Goal: Complete application form: Complete application form

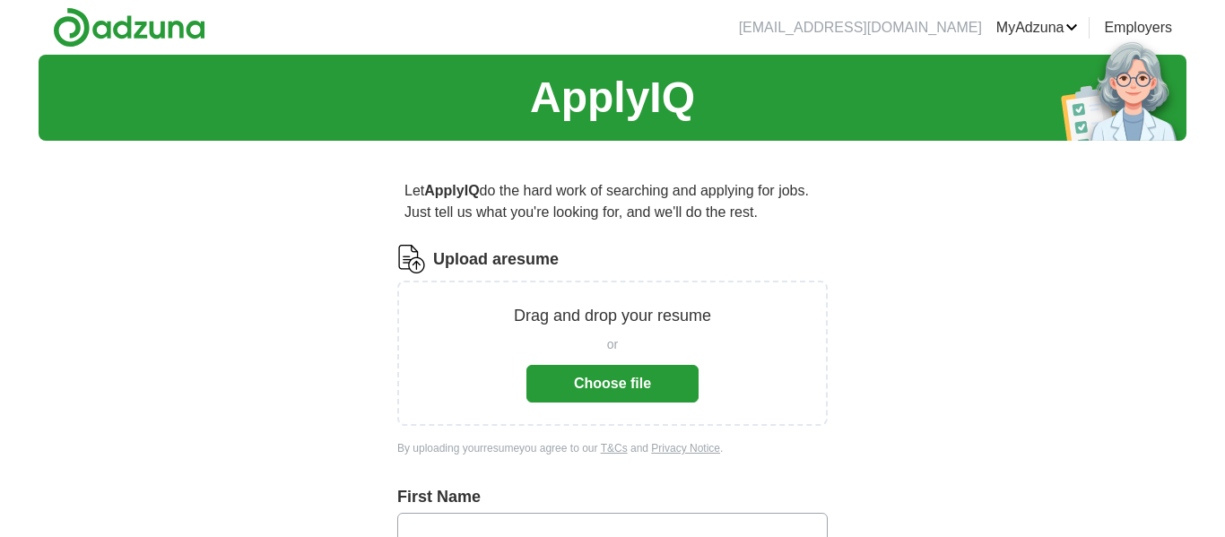
click at [658, 391] on button "Choose file" at bounding box center [613, 384] width 172 height 38
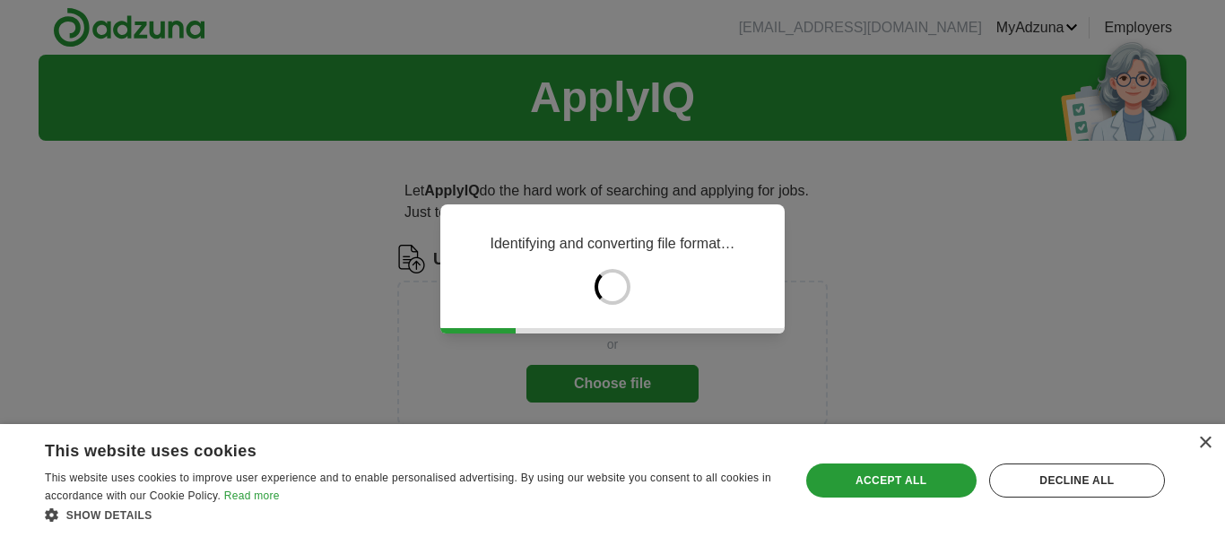
click at [1208, 461] on div "× This website uses cookies This website uses cookies to improve user experienc…" at bounding box center [612, 480] width 1225 height 113
click at [1210, 456] on div "× This website uses cookies This website uses cookies to improve user experienc…" at bounding box center [612, 480] width 1225 height 113
click at [1212, 451] on div "× This website uses cookies This website uses cookies to improve user experienc…" at bounding box center [612, 480] width 1225 height 113
click at [1208, 453] on div "× This website uses cookies This website uses cookies to improve user experienc…" at bounding box center [612, 480] width 1225 height 113
click at [1199, 444] on div "×" at bounding box center [1205, 443] width 13 height 13
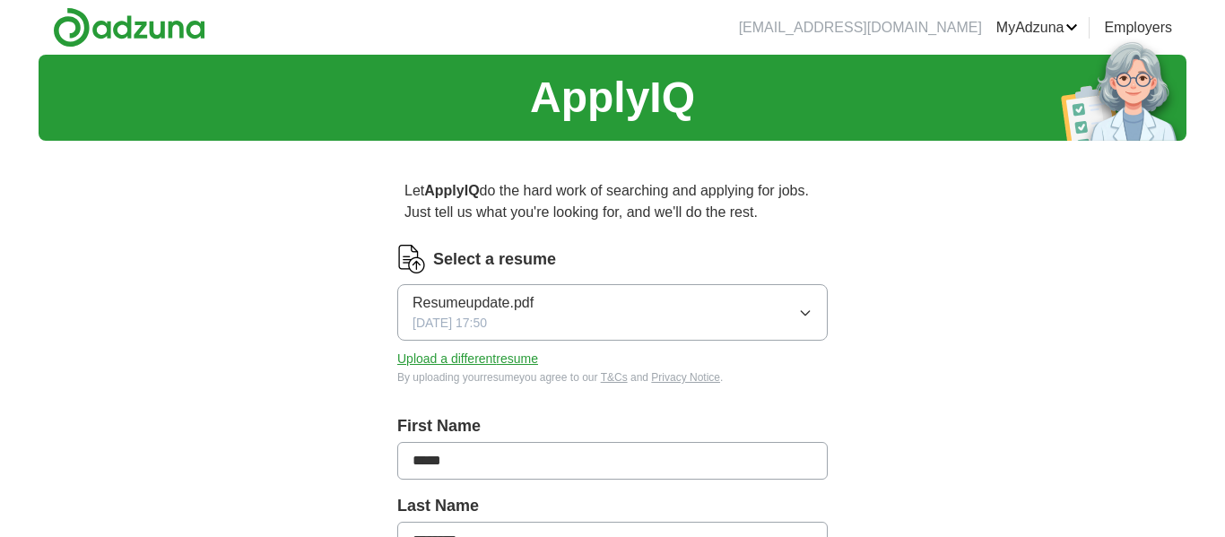
type input "*****"
type input "********"
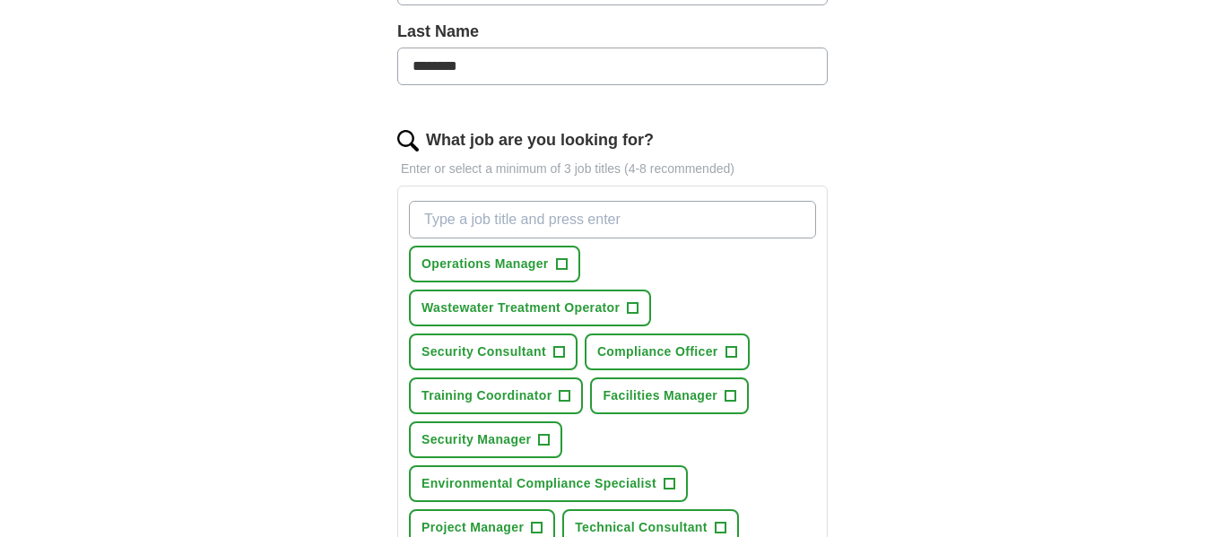
scroll to position [474, 0]
click at [641, 227] on input "What job are you looking for?" at bounding box center [612, 221] width 407 height 38
click at [426, 225] on input "adjuster" at bounding box center [612, 221] width 407 height 38
click at [571, 216] on input "claims adjuster" at bounding box center [612, 221] width 407 height 38
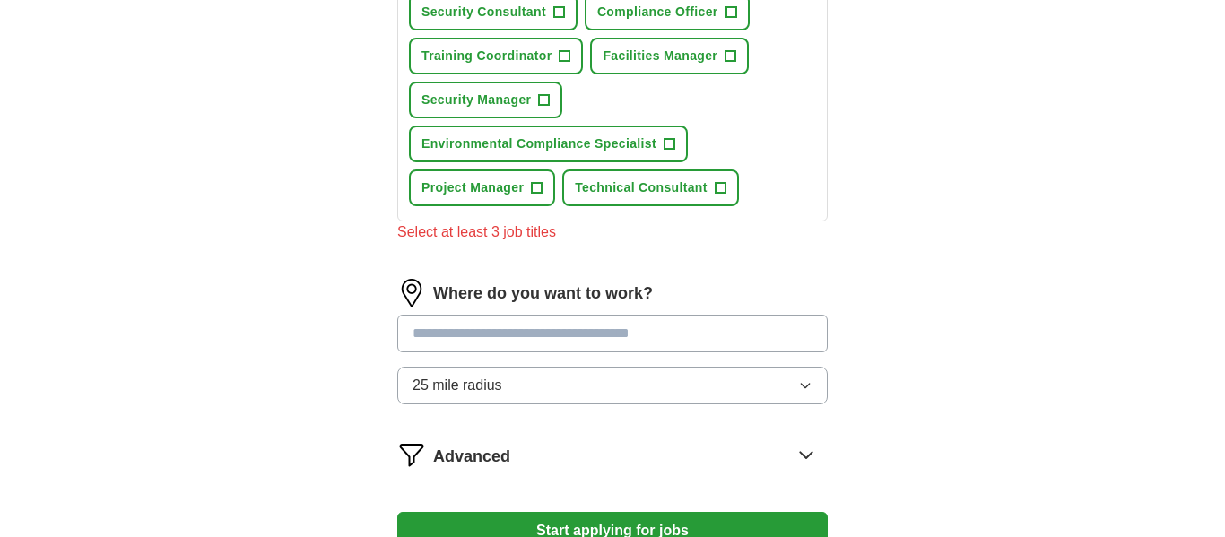
scroll to position [815, 0]
type input "claims adjuster, customer consultant, service rep"
click at [718, 341] on input at bounding box center [612, 333] width 431 height 38
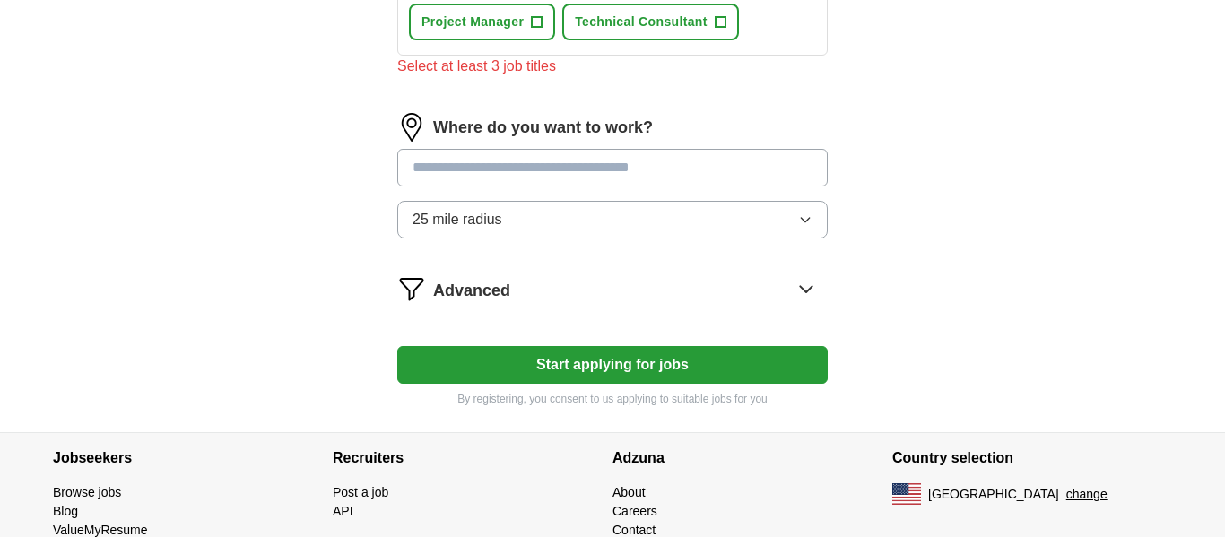
scroll to position [984, 0]
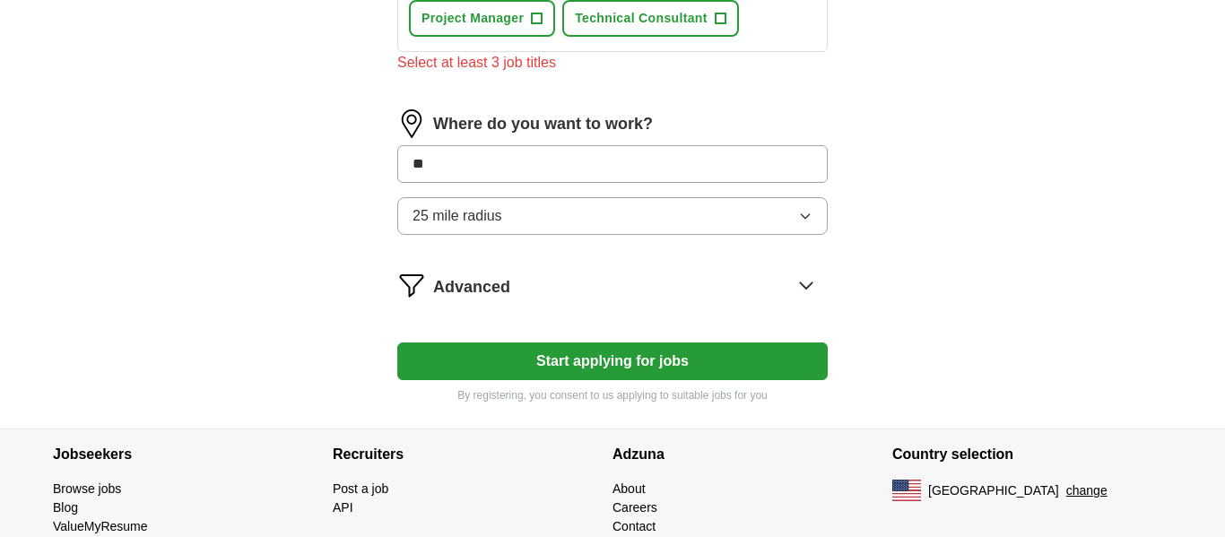
type input "***"
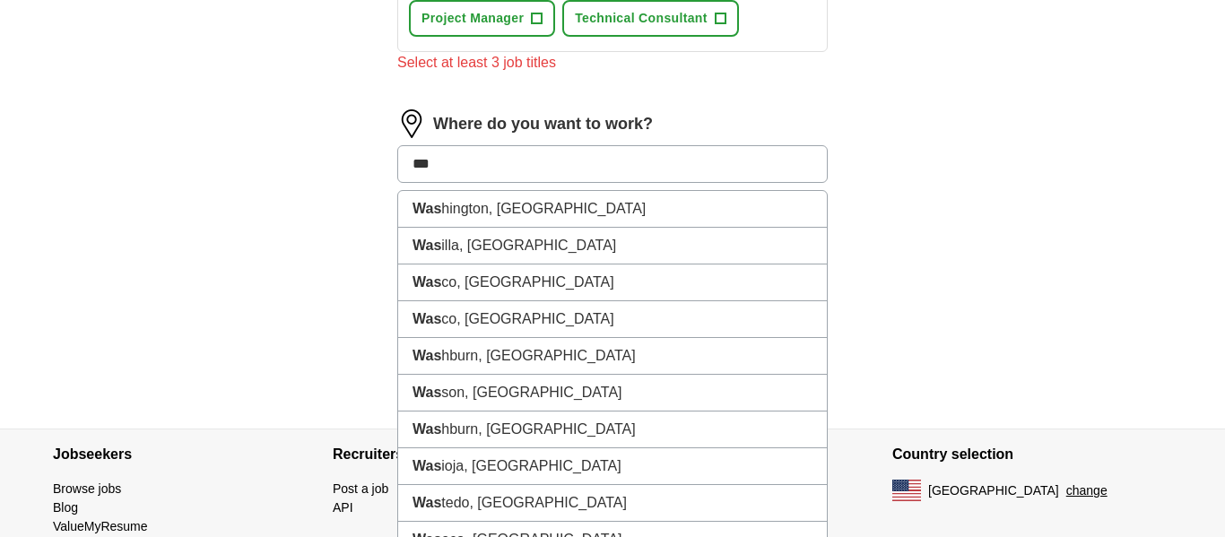
click at [566, 214] on li "Was hington, [GEOGRAPHIC_DATA]" at bounding box center [612, 209] width 429 height 37
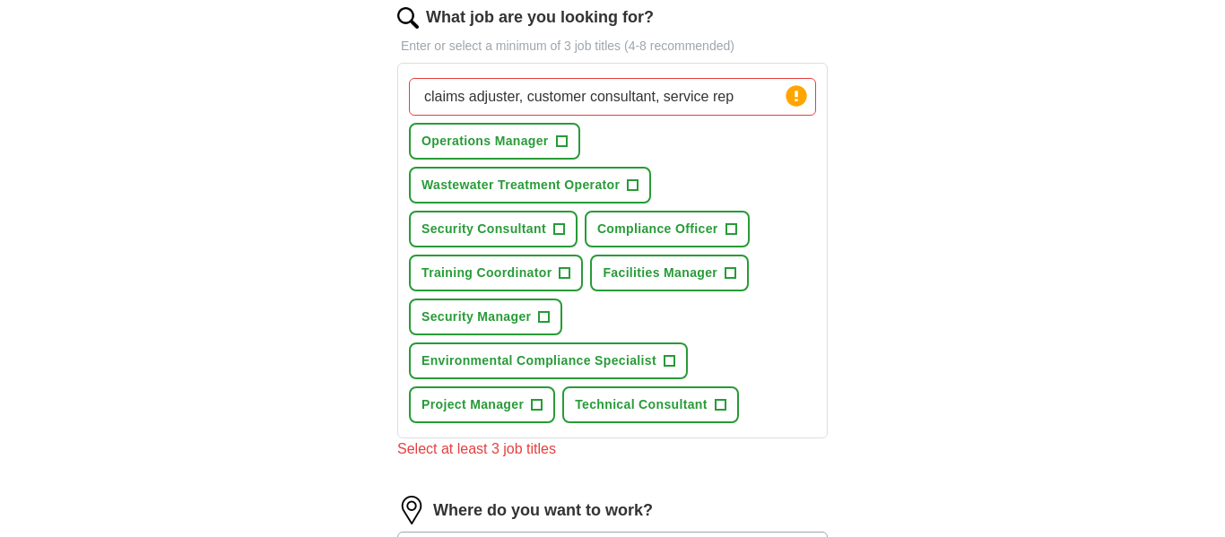
scroll to position [600, 0]
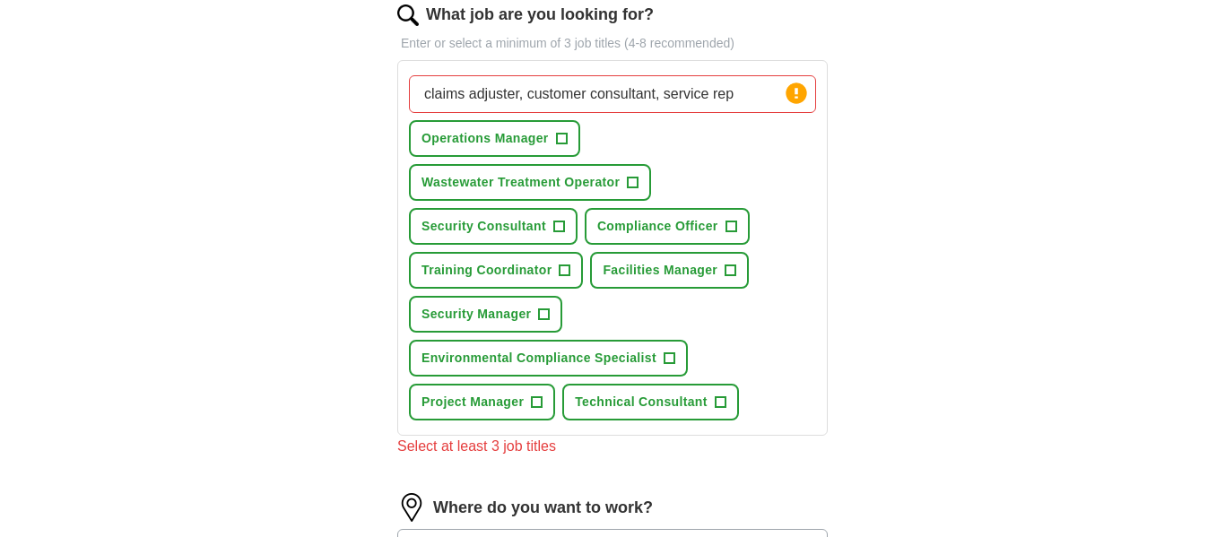
click at [726, 407] on span "+" at bounding box center [720, 403] width 11 height 14
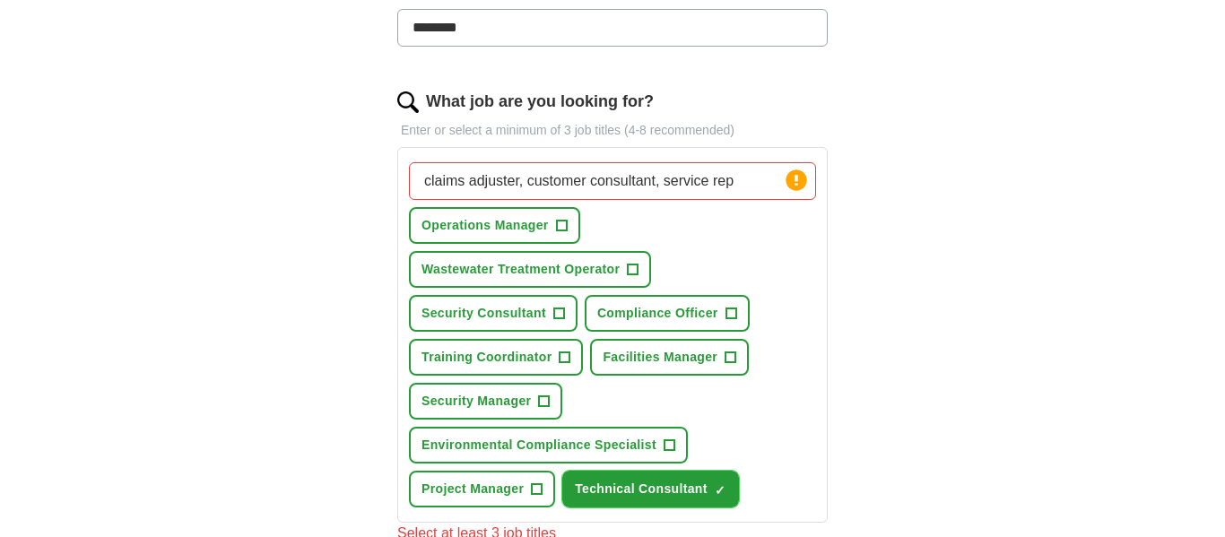
scroll to position [512, 0]
click at [760, 199] on input "claims adjuster, customer consultant, service rep" at bounding box center [612, 182] width 407 height 38
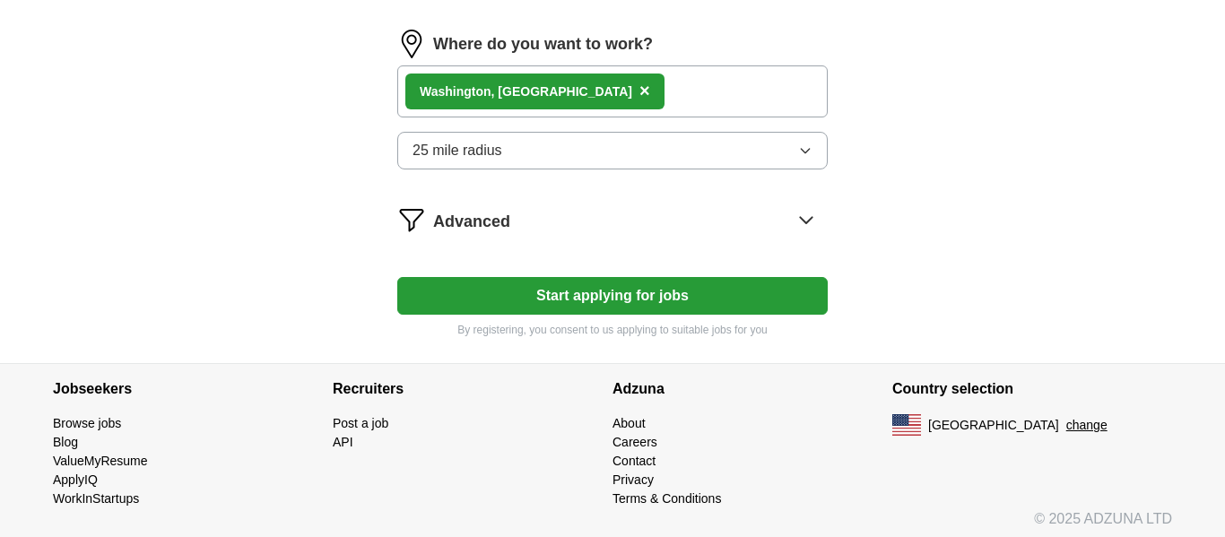
scroll to position [1072, 0]
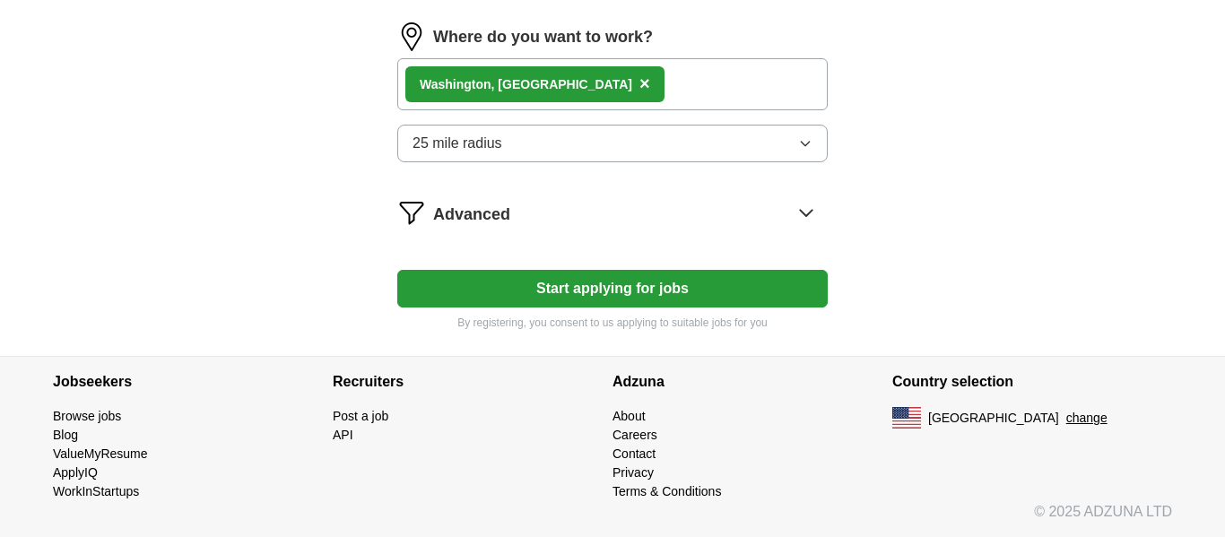
type input "claims adjuster, customer consultant, service rep, processor"
click at [715, 301] on button "Start applying for jobs" at bounding box center [612, 289] width 431 height 38
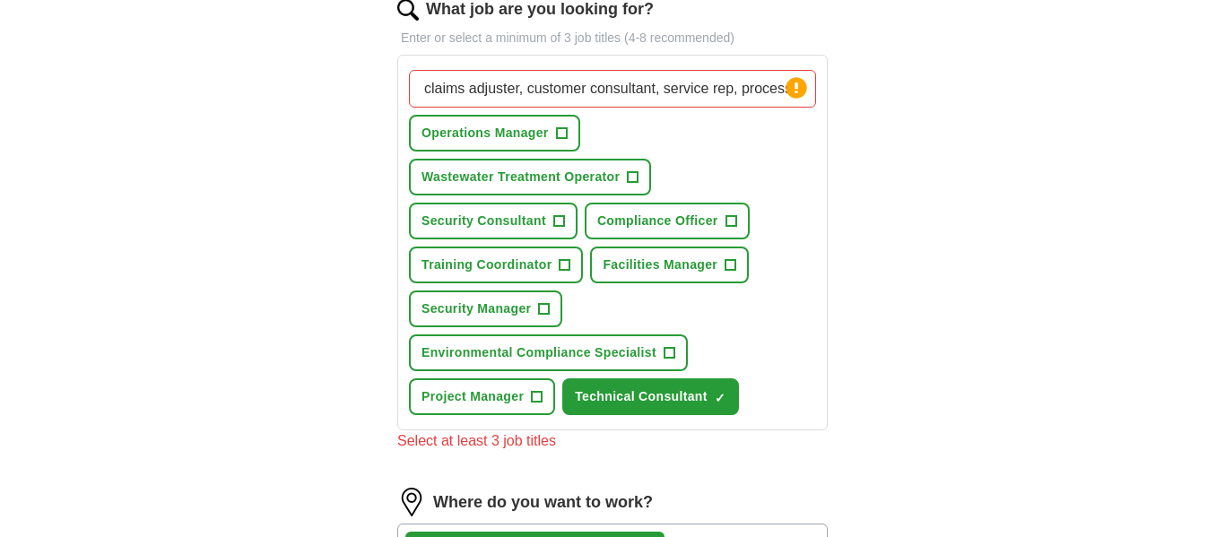
scroll to position [603, 0]
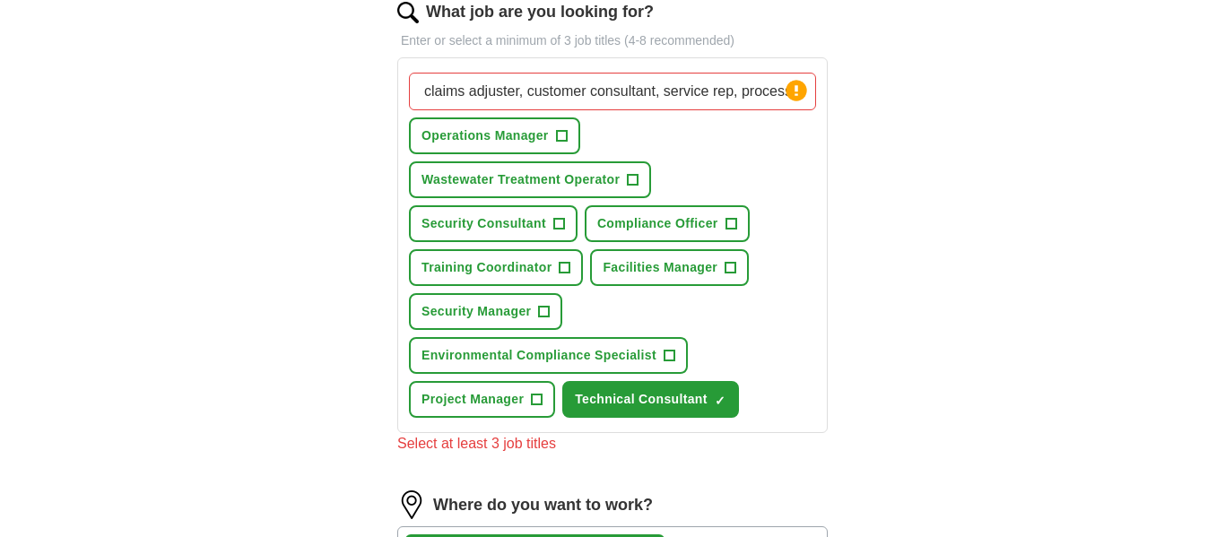
click at [797, 92] on icon at bounding box center [797, 90] width 4 height 11
click at [736, 99] on input "claims adjuster, customer consultant, service rep, processor" at bounding box center [612, 92] width 407 height 38
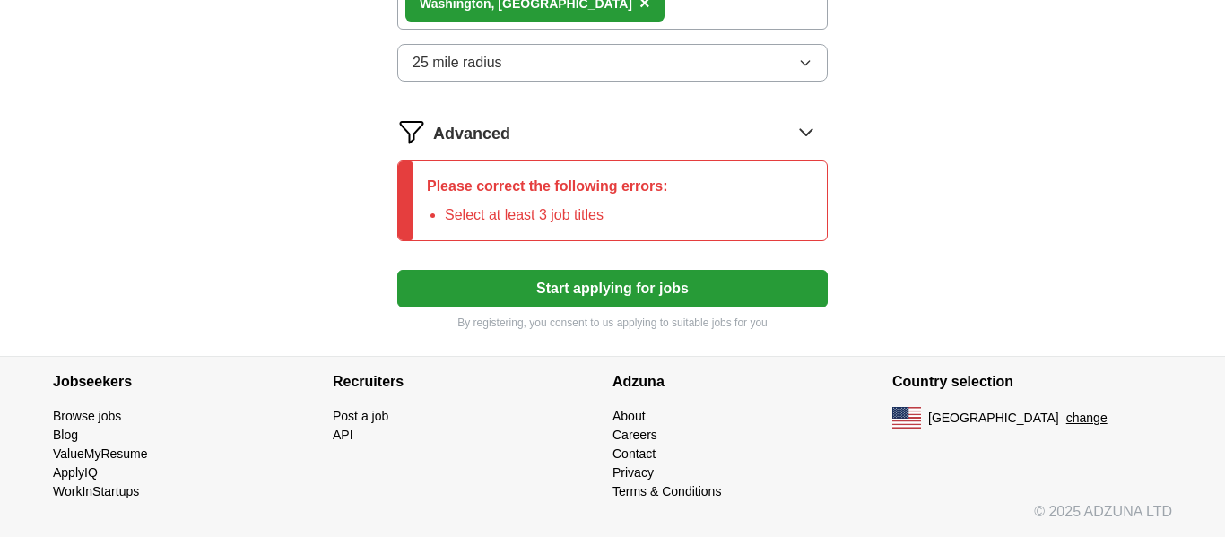
click at [720, 291] on button "Start applying for jobs" at bounding box center [612, 289] width 431 height 38
click at [676, 299] on button "Start applying for jobs" at bounding box center [612, 289] width 431 height 38
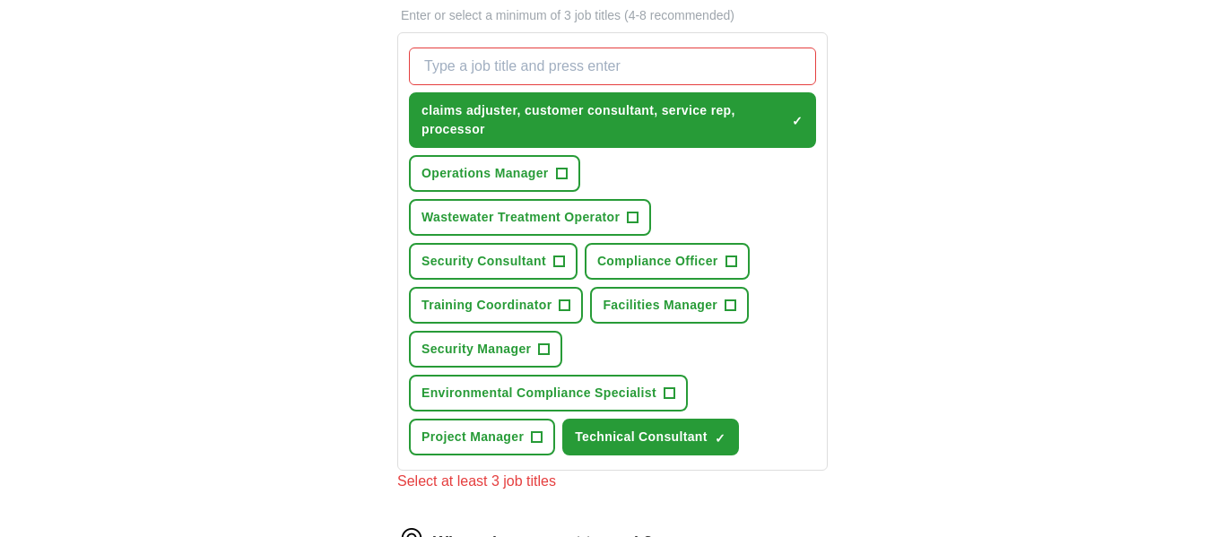
scroll to position [626, 0]
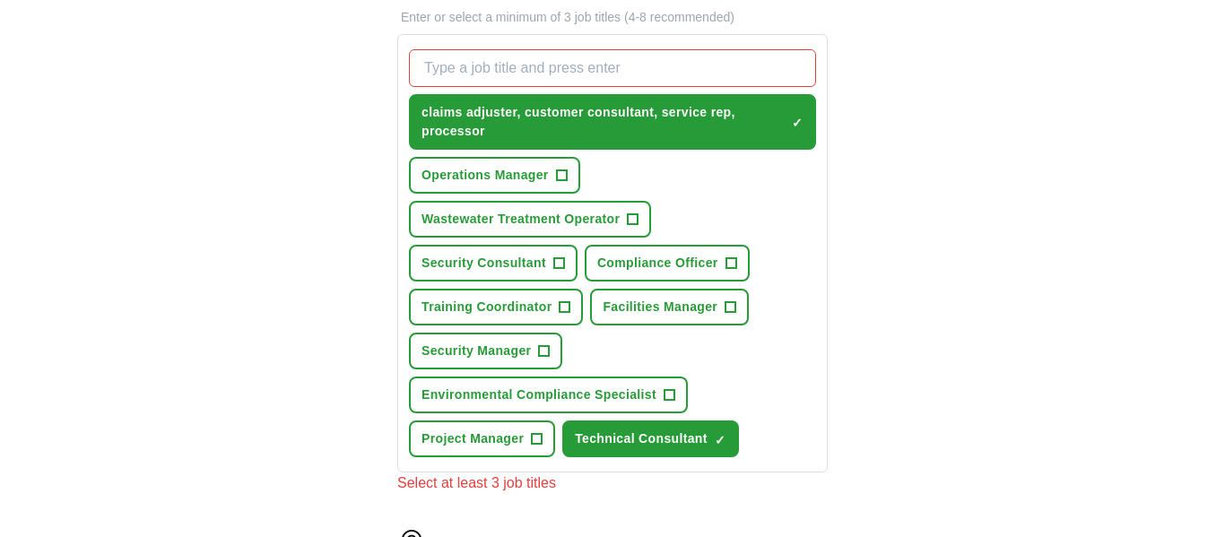
click at [667, 62] on input "What job are you looking for?" at bounding box center [612, 68] width 407 height 38
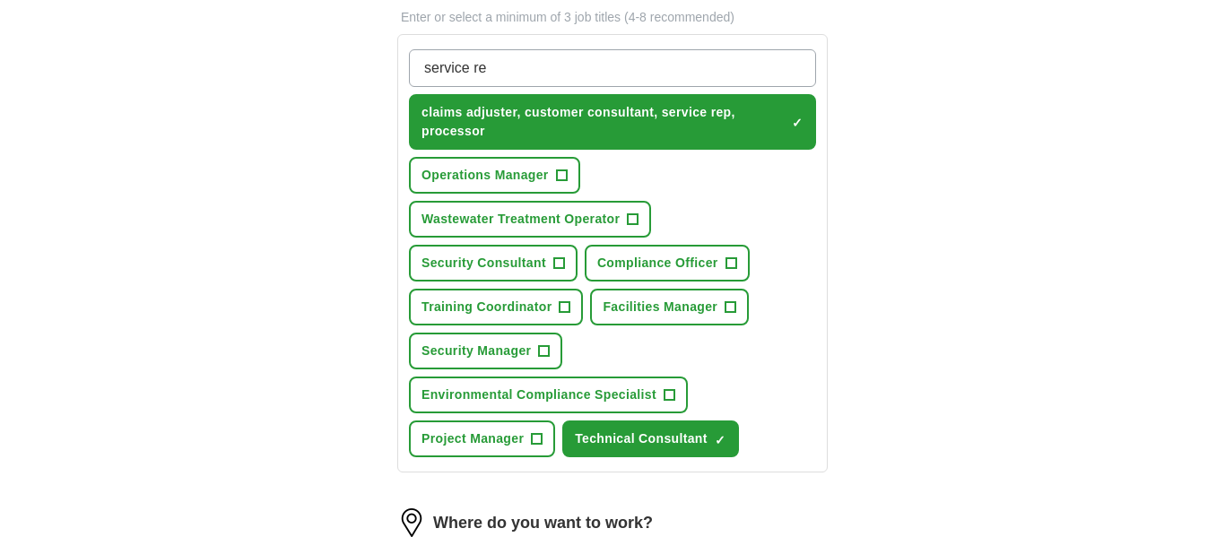
type input "service rep"
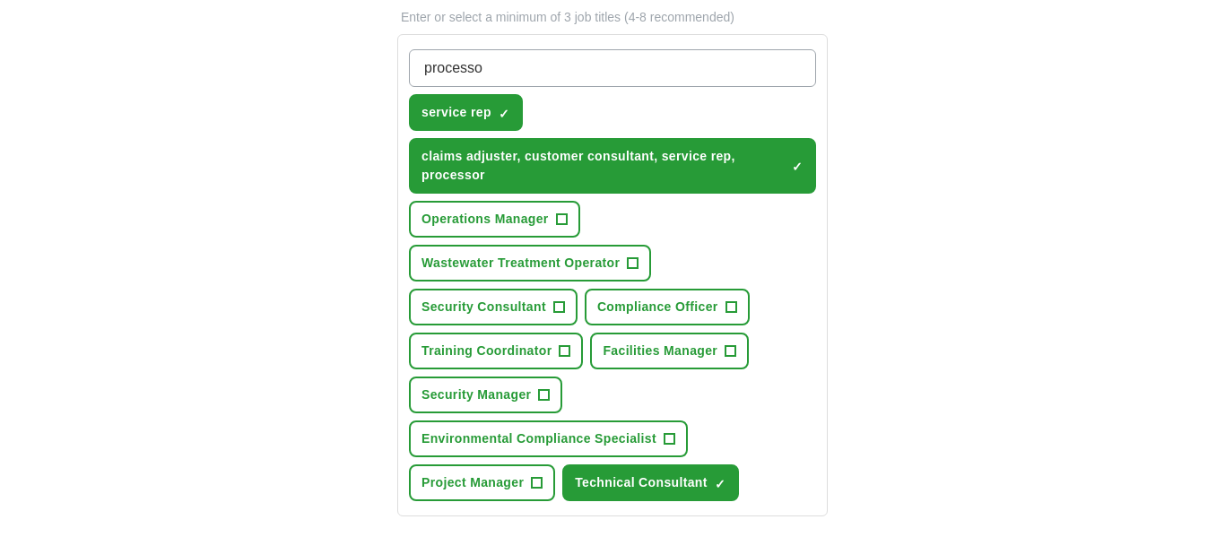
type input "processor"
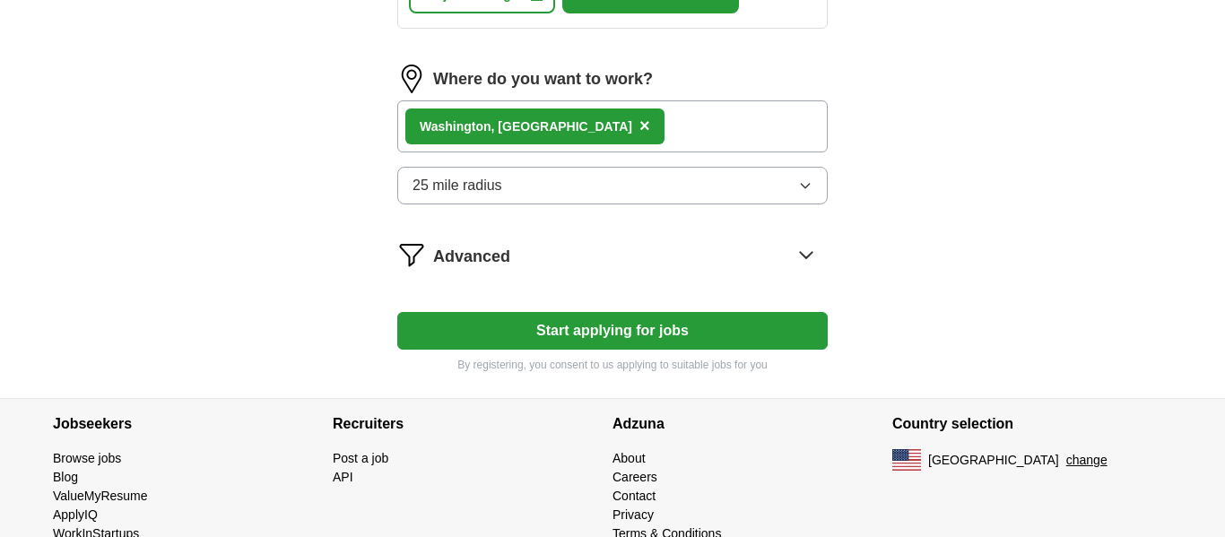
scroll to position [1118, 0]
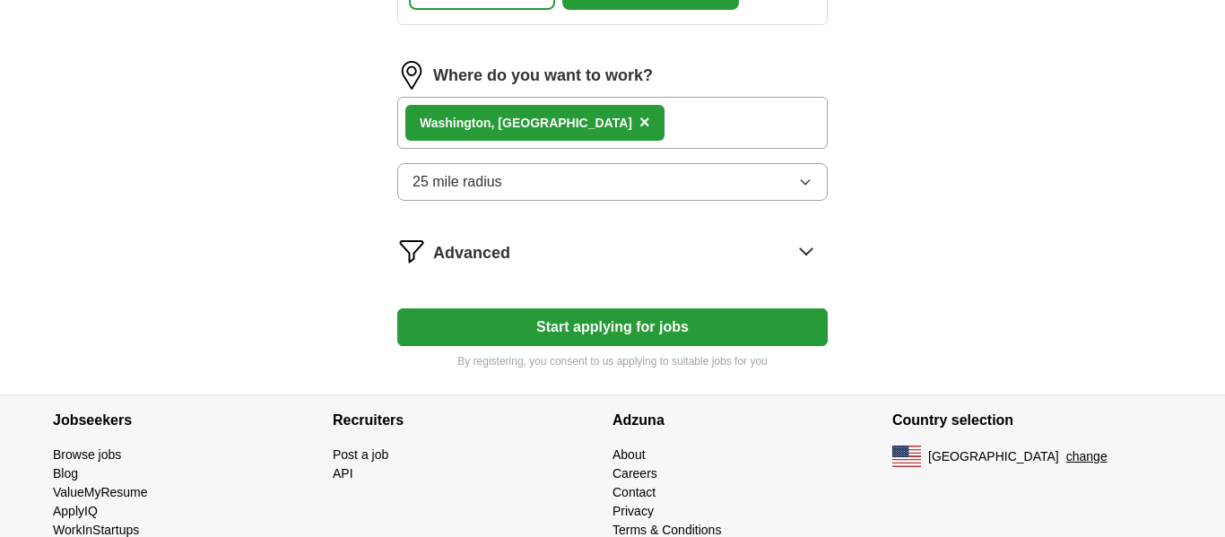
click at [718, 334] on button "Start applying for jobs" at bounding box center [612, 328] width 431 height 38
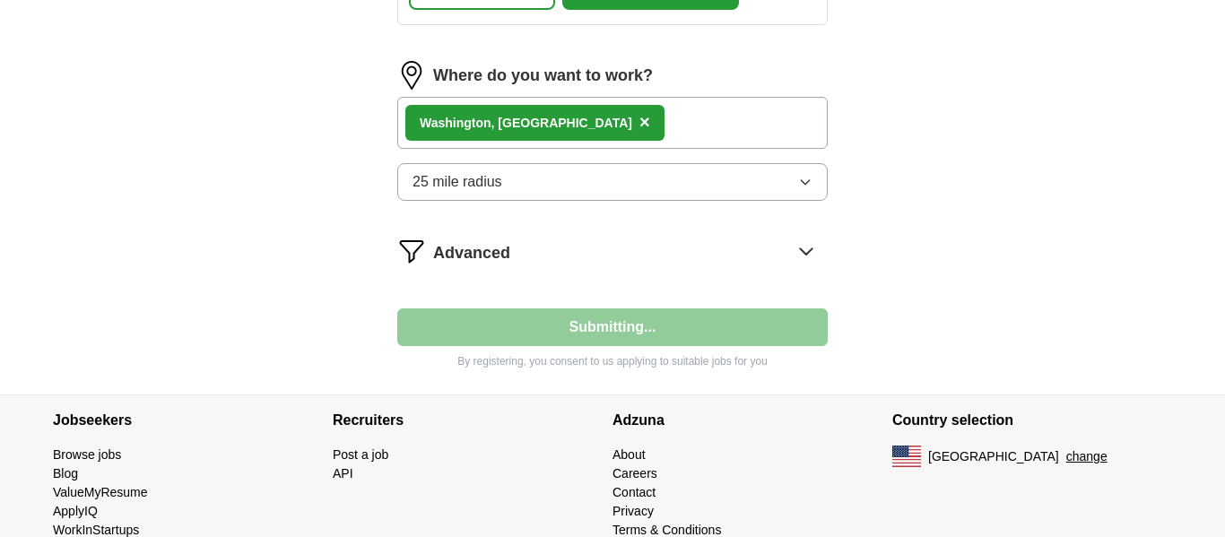
select select "**"
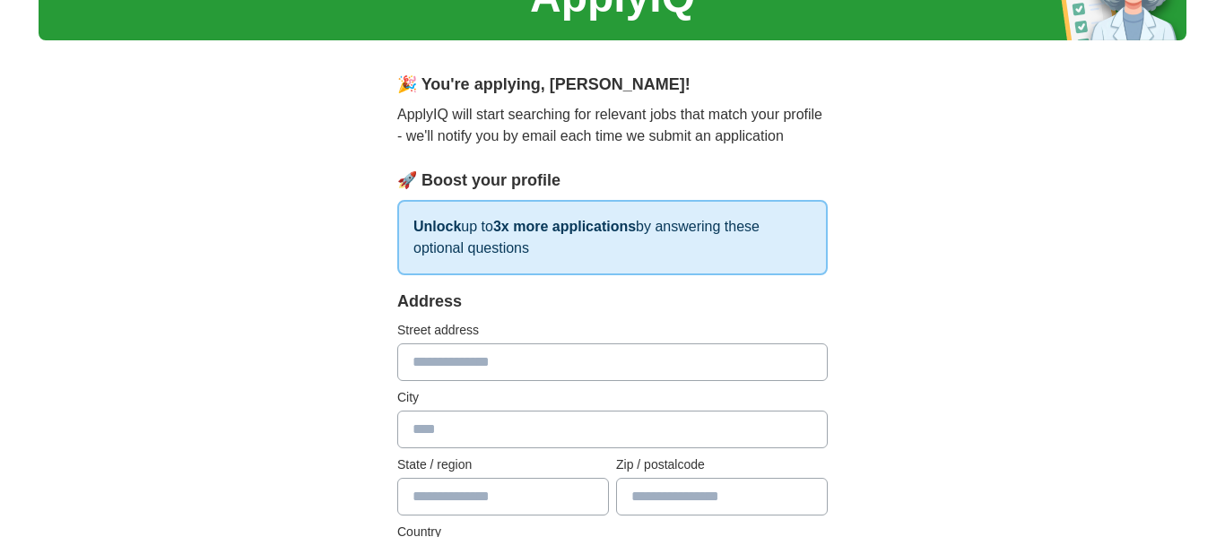
scroll to position [91, 0]
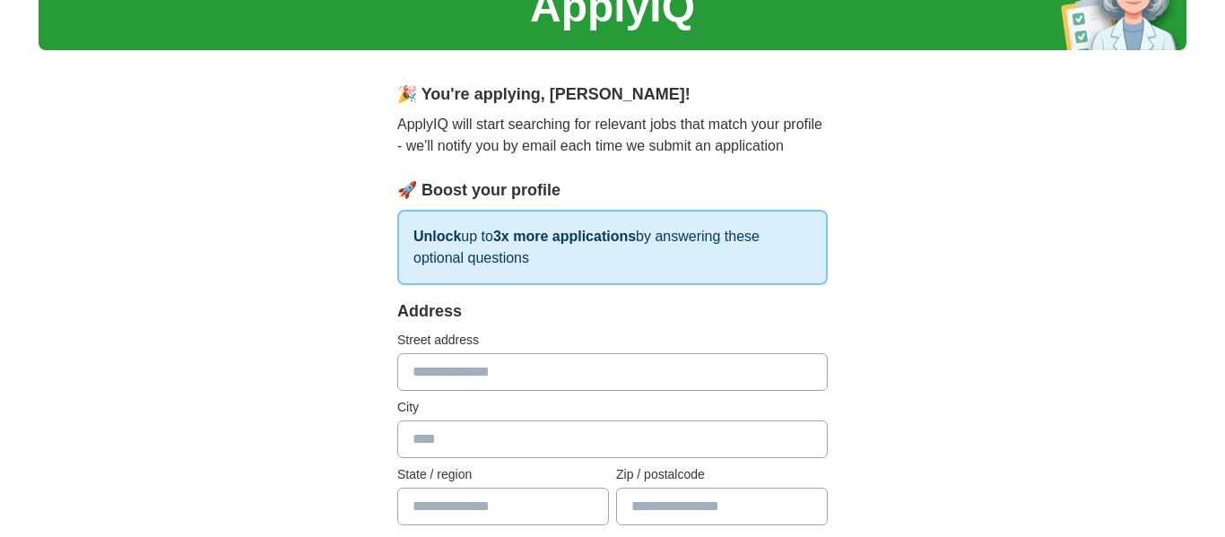
click at [544, 377] on input "text" at bounding box center [612, 372] width 431 height 38
type input "**********"
type input "*****"
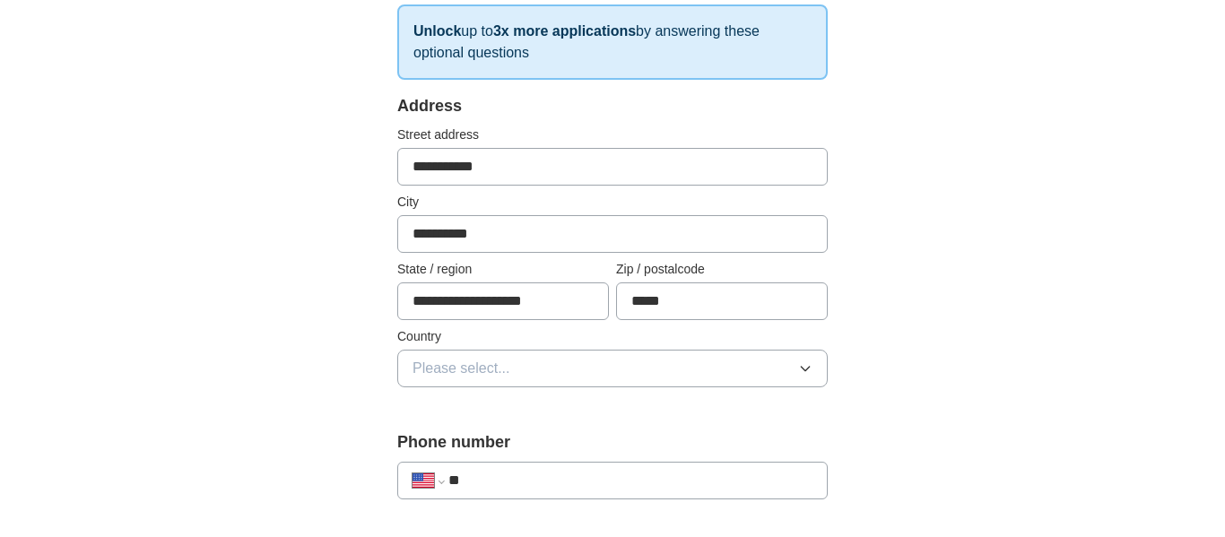
scroll to position [301, 0]
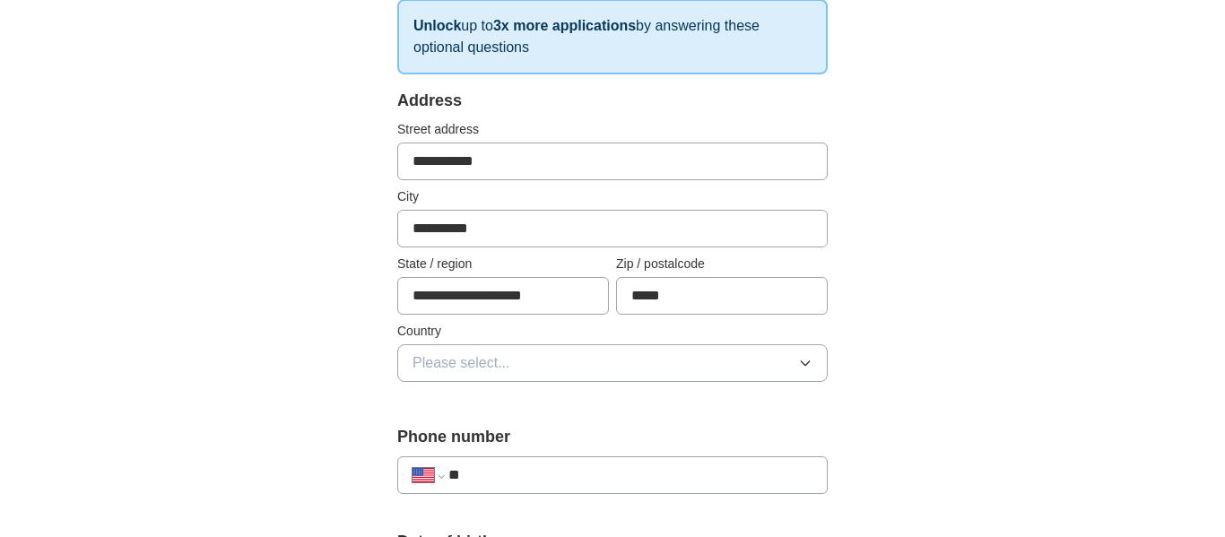
click at [783, 375] on button "Please select..." at bounding box center [612, 363] width 431 height 38
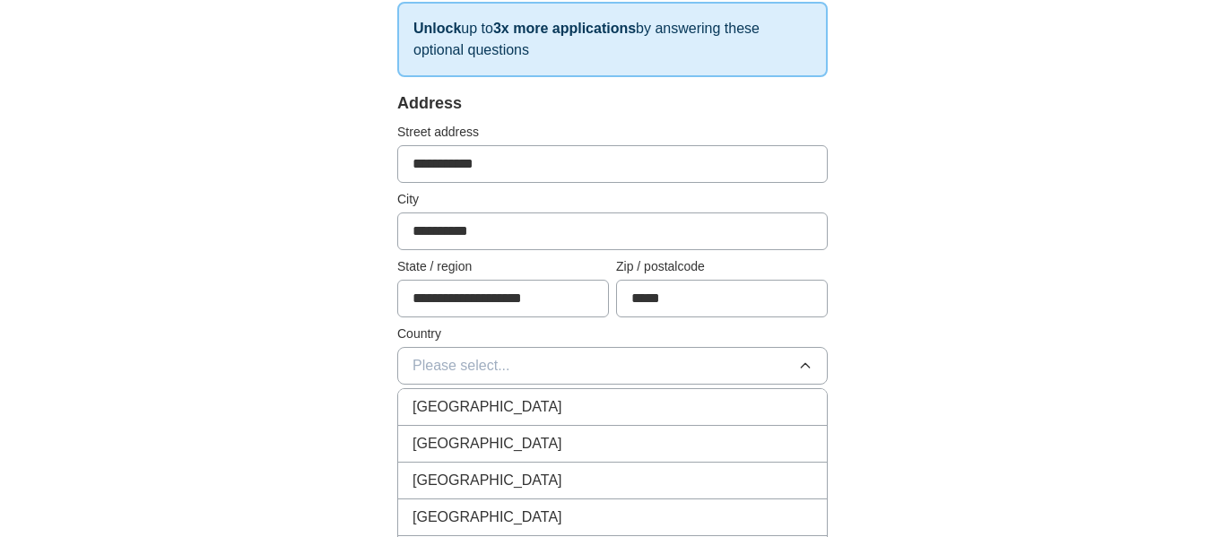
scroll to position [298, 0]
click at [589, 449] on div "[GEOGRAPHIC_DATA]" at bounding box center [613, 445] width 400 height 22
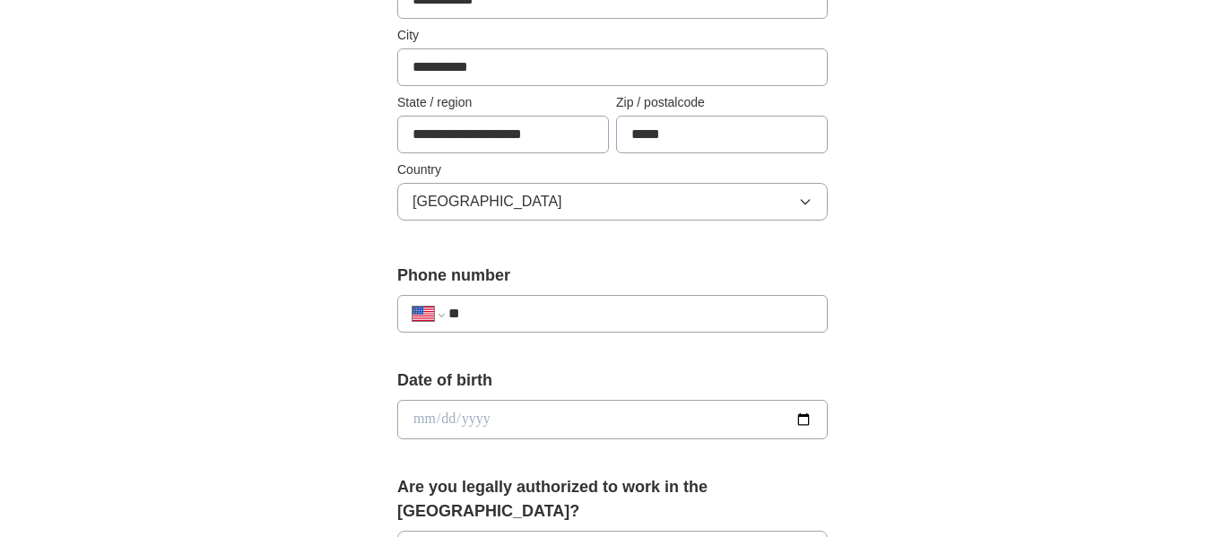
scroll to position [465, 0]
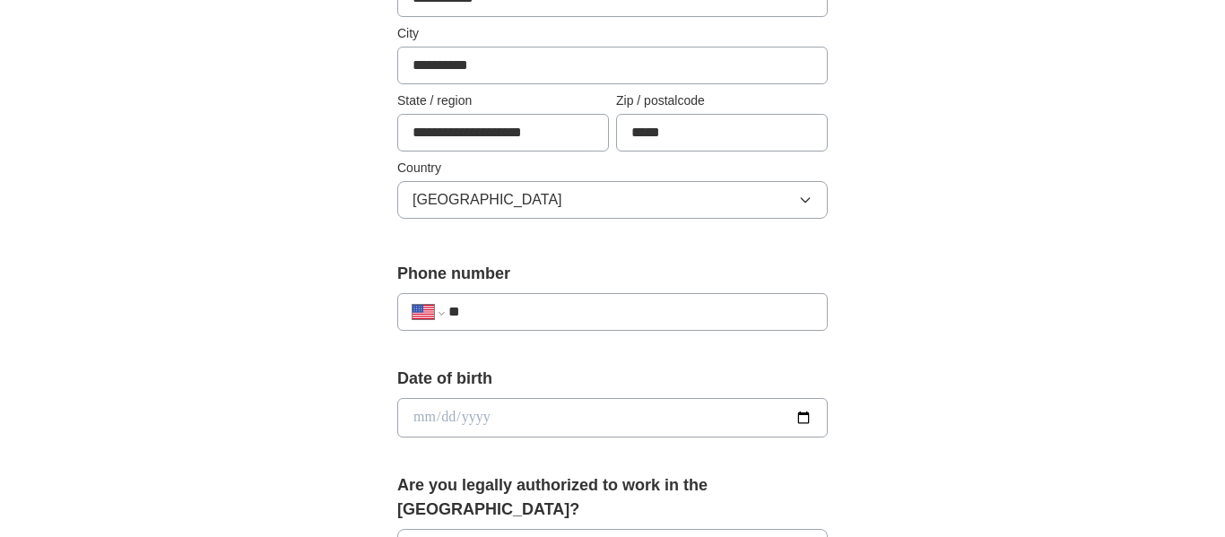
click at [702, 319] on input "**" at bounding box center [631, 312] width 364 height 22
type input "**********"
click at [812, 414] on input "date" at bounding box center [612, 417] width 431 height 39
type input "**********"
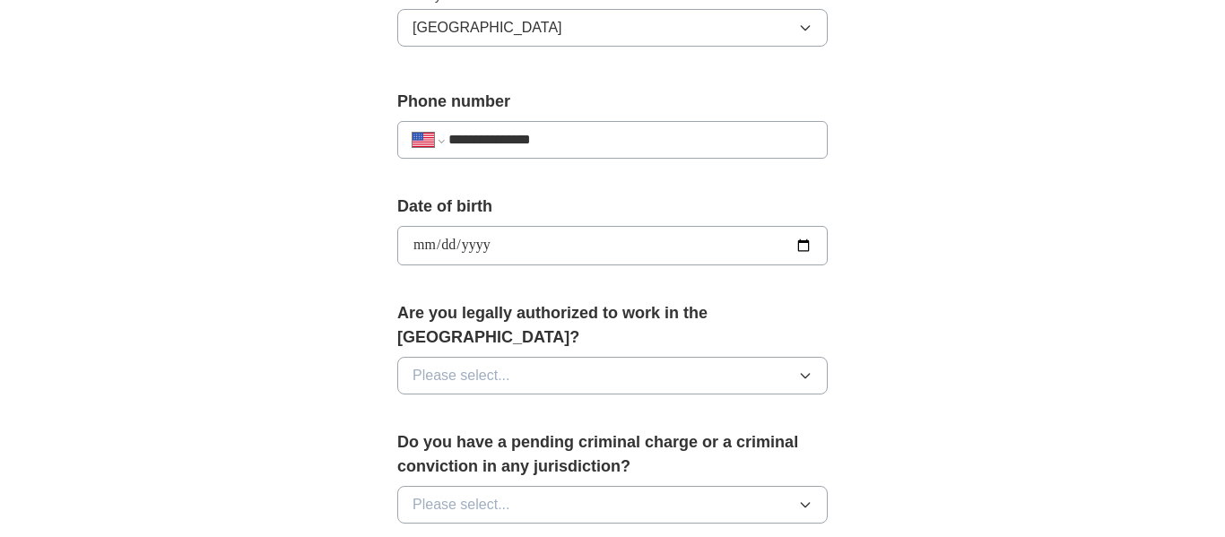
scroll to position [639, 0]
click at [766, 365] on button "Please select..." at bounding box center [612, 374] width 431 height 38
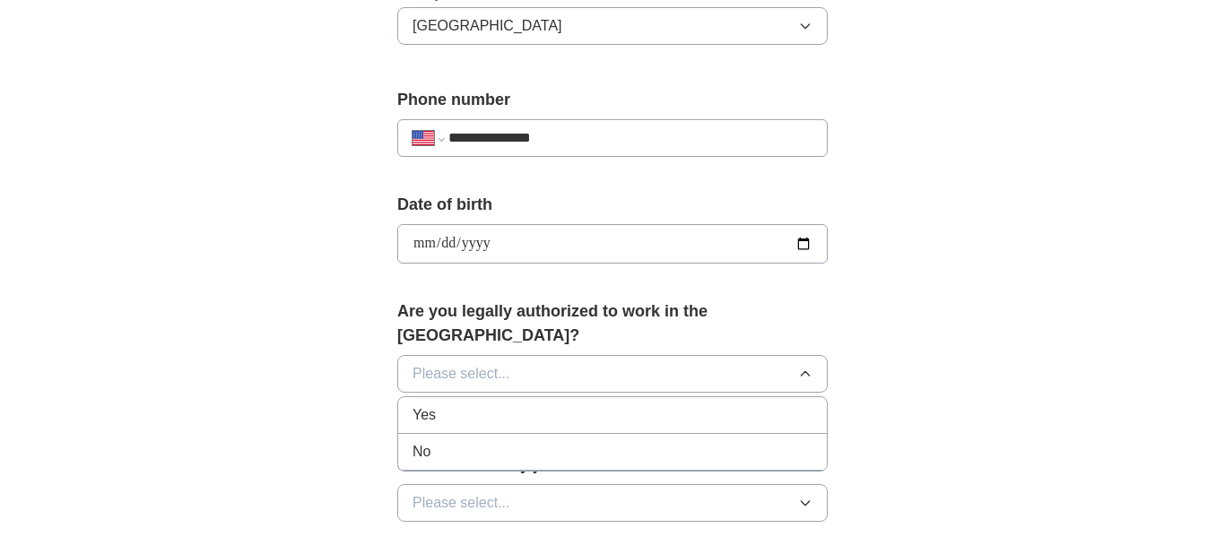
click at [523, 405] on div "Yes" at bounding box center [613, 416] width 400 height 22
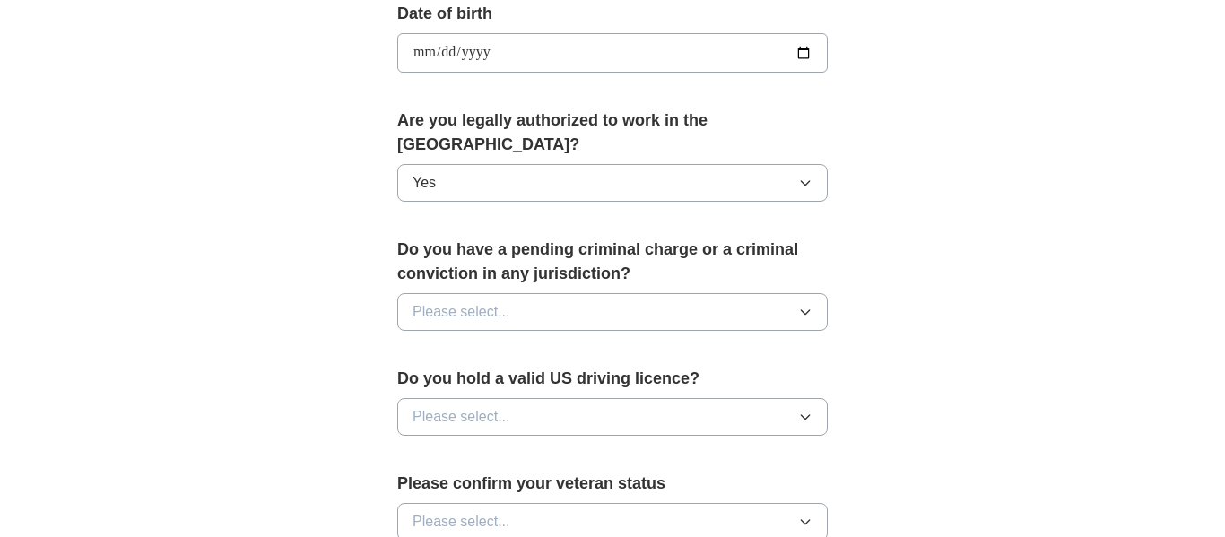
scroll to position [833, 0]
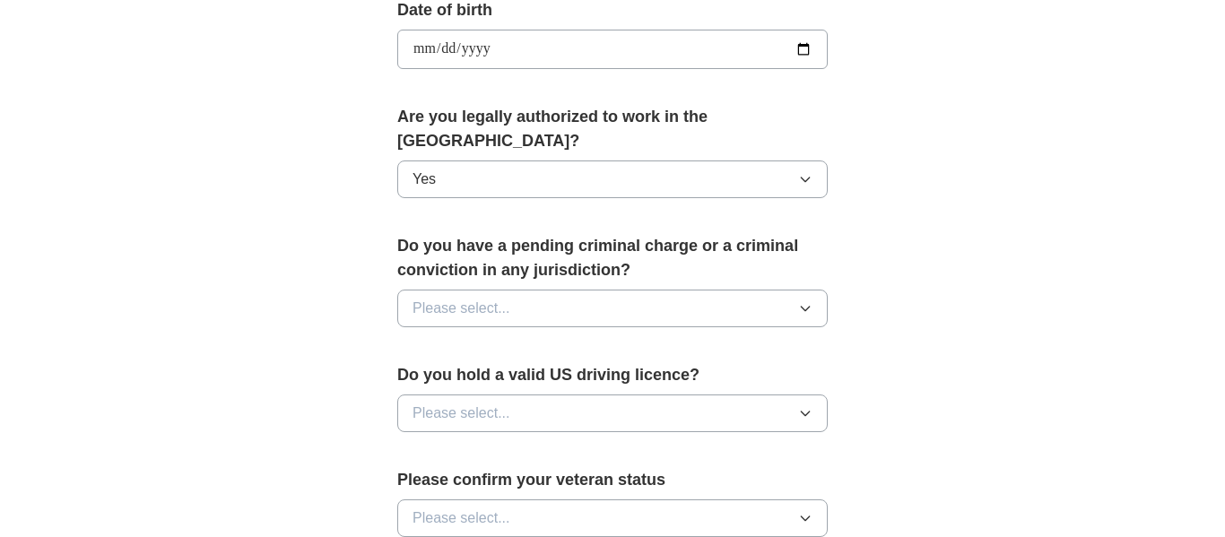
click at [720, 301] on button "Please select..." at bounding box center [612, 309] width 431 height 38
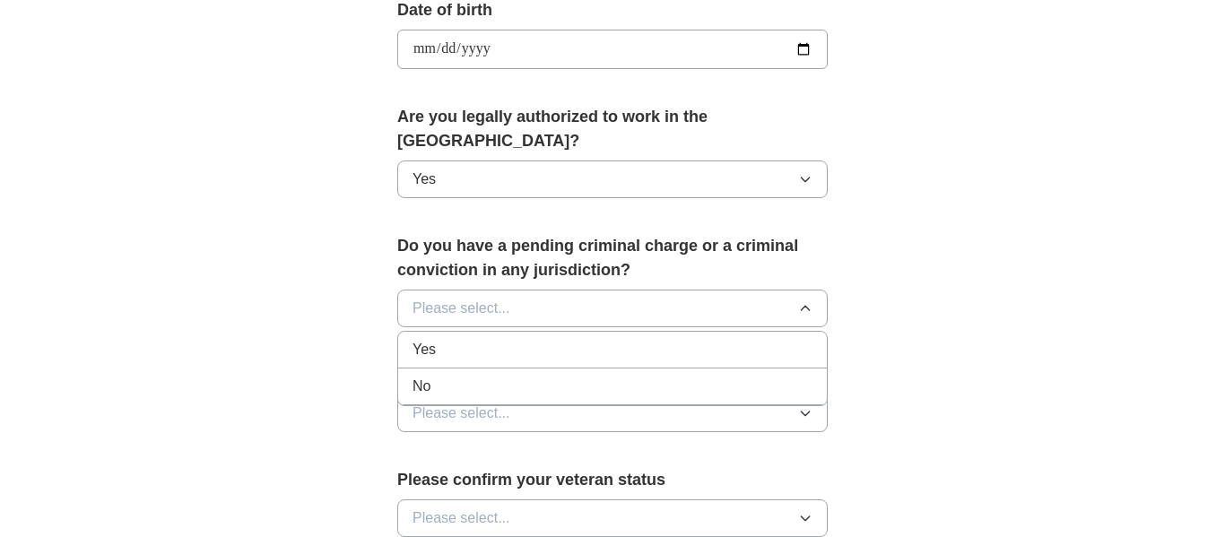
click at [511, 374] on li "No" at bounding box center [612, 387] width 429 height 37
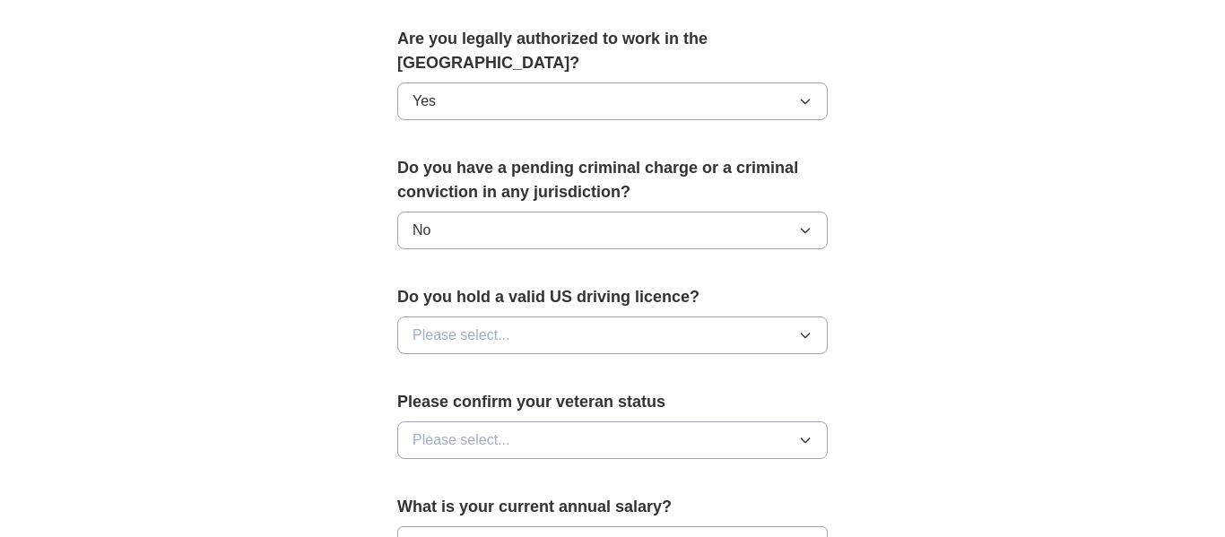
scroll to position [923, 0]
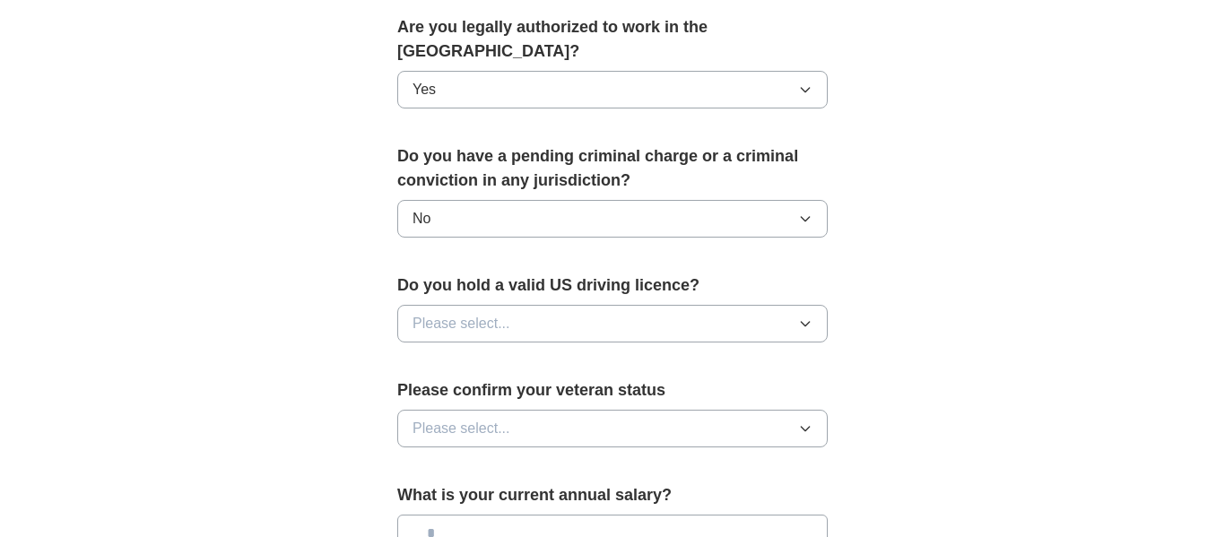
click at [747, 318] on button "Please select..." at bounding box center [612, 324] width 431 height 38
click at [575, 355] on li "Yes" at bounding box center [612, 365] width 429 height 37
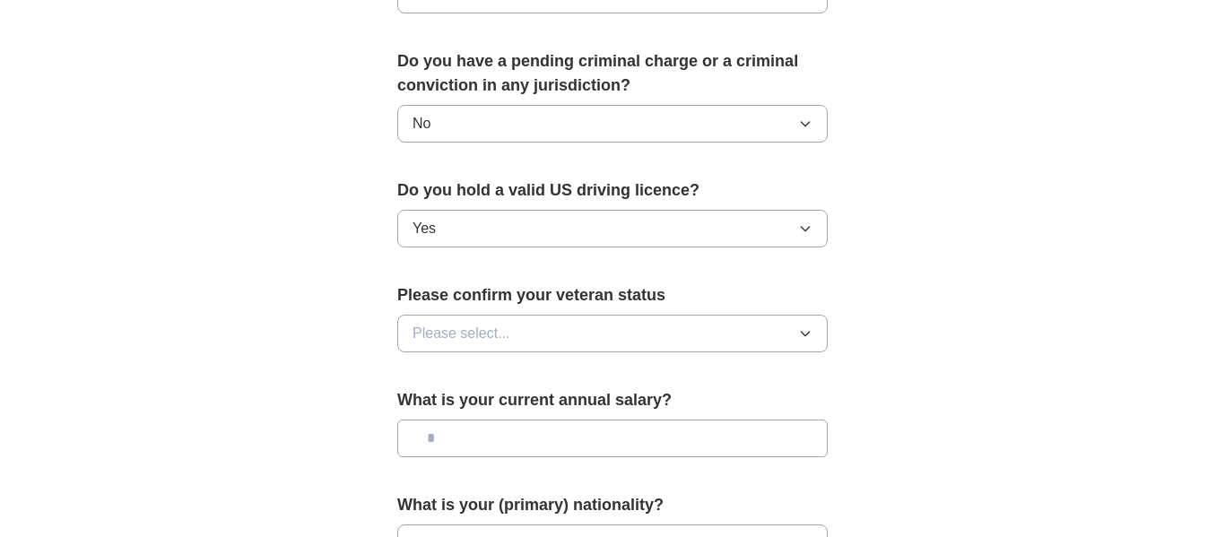
scroll to position [1021, 0]
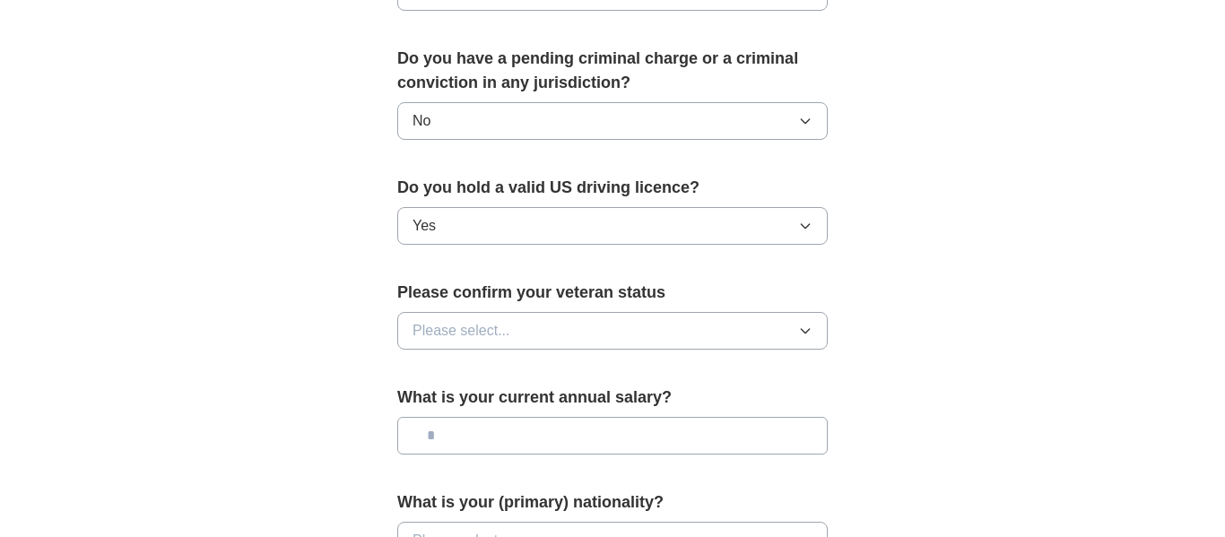
click at [726, 322] on button "Please select..." at bounding box center [612, 331] width 431 height 38
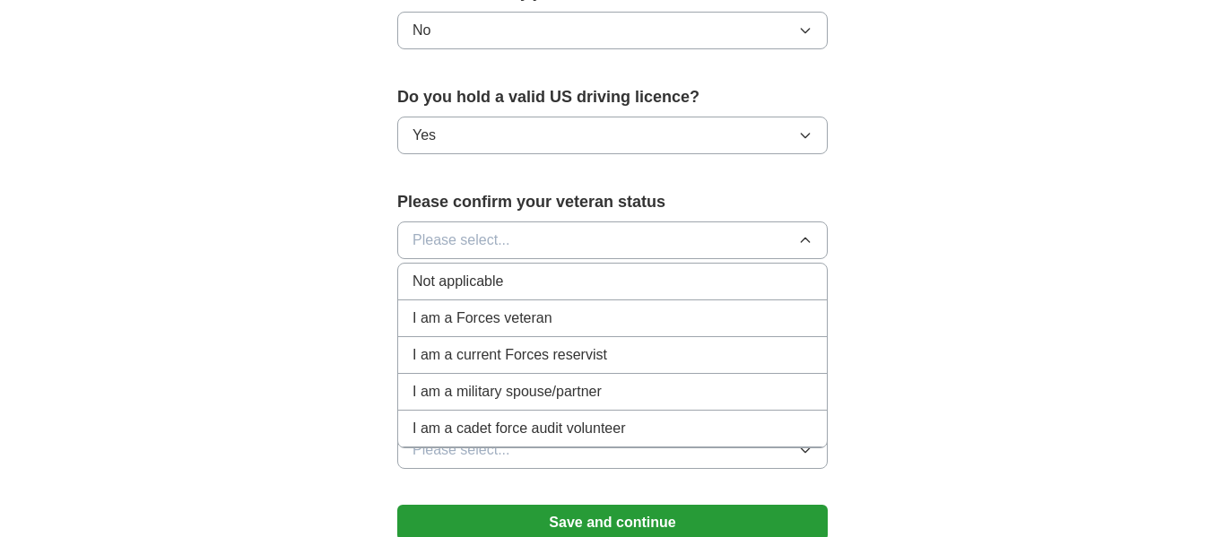
scroll to position [1113, 0]
click at [598, 306] on div "I am a Forces veteran" at bounding box center [613, 317] width 400 height 22
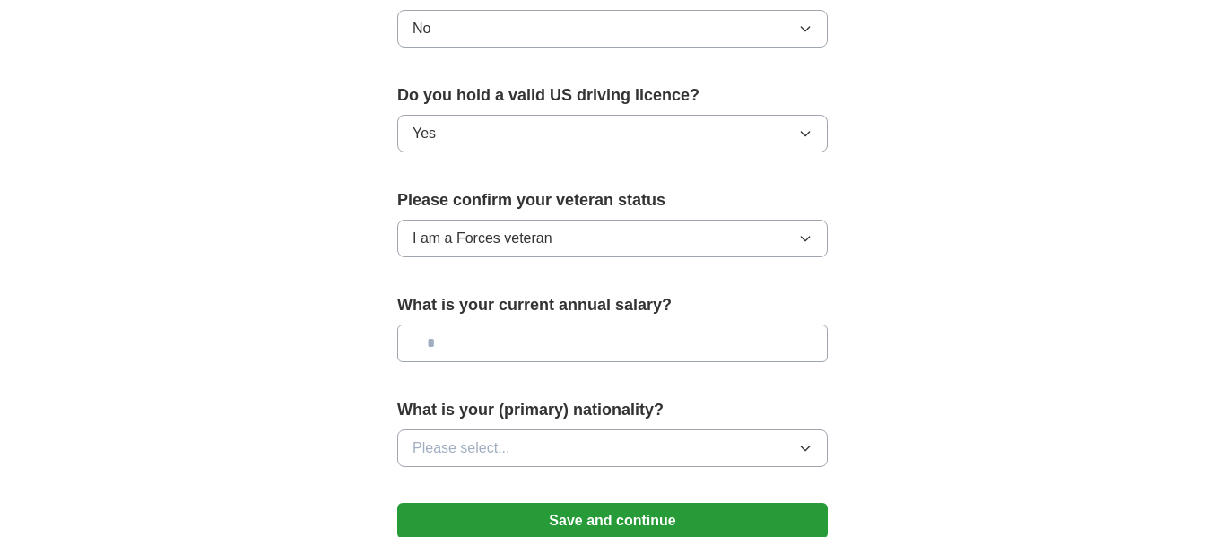
click at [790, 437] on button "Please select..." at bounding box center [612, 449] width 431 height 38
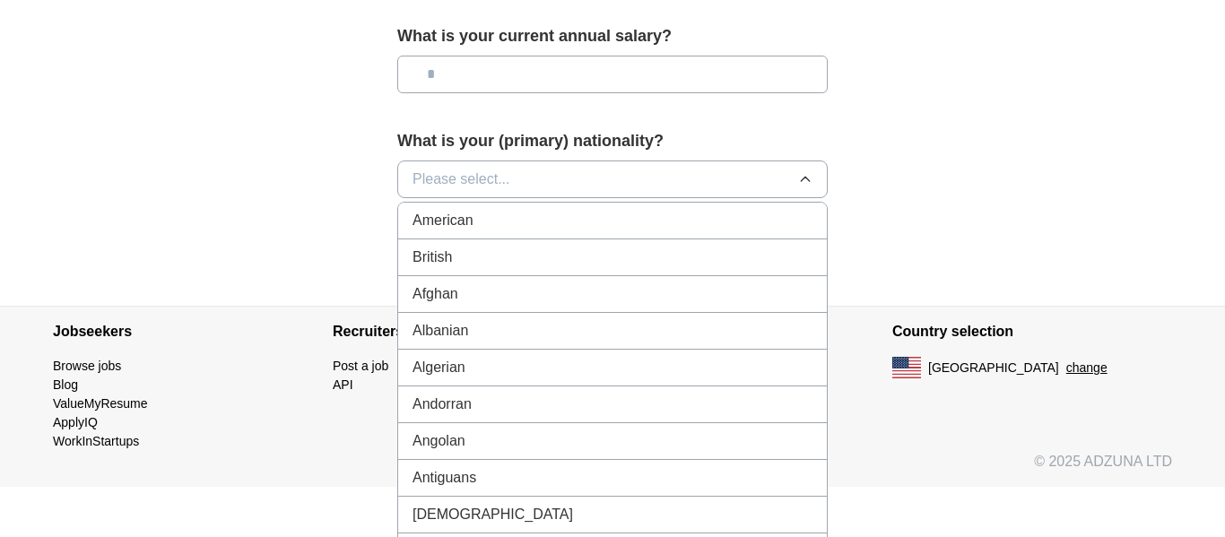
scroll to position [1, 0]
click at [559, 209] on div "American" at bounding box center [613, 220] width 400 height 22
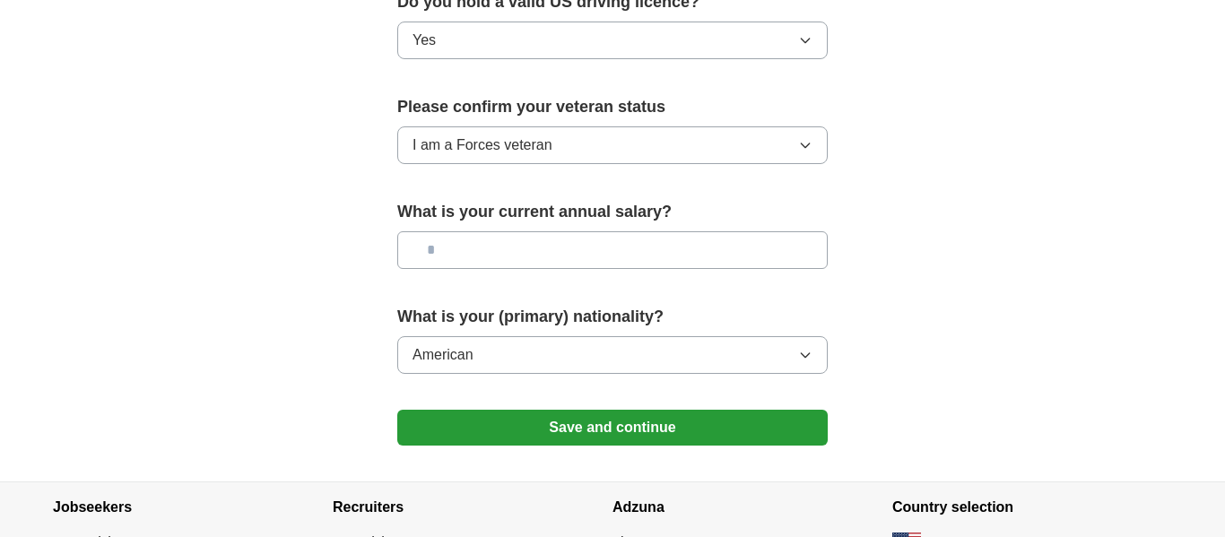
scroll to position [1202, 0]
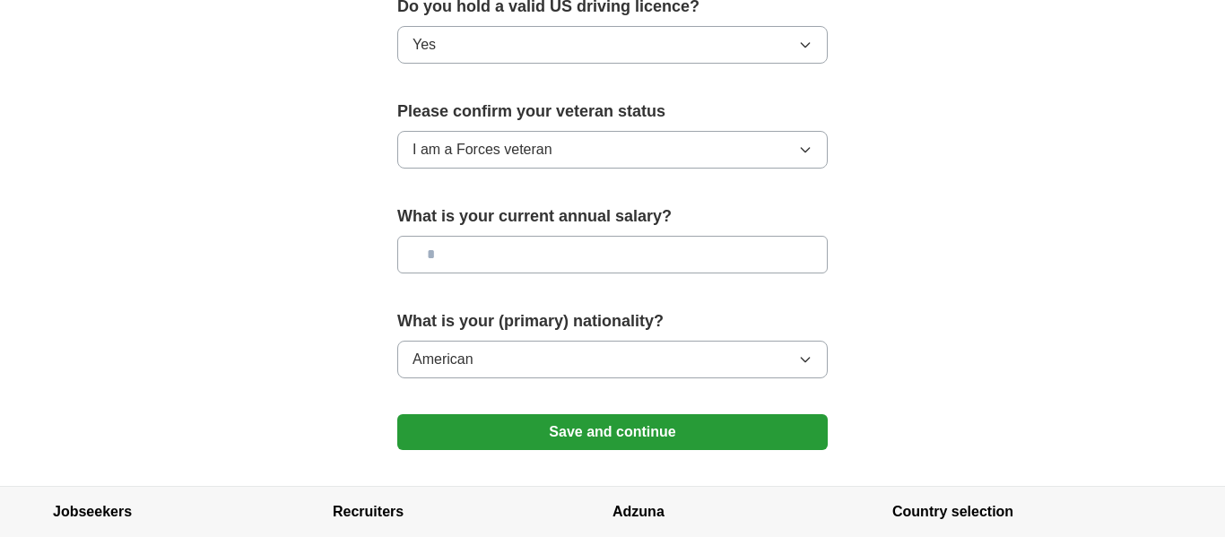
click at [552, 240] on input "text" at bounding box center [612, 255] width 431 height 38
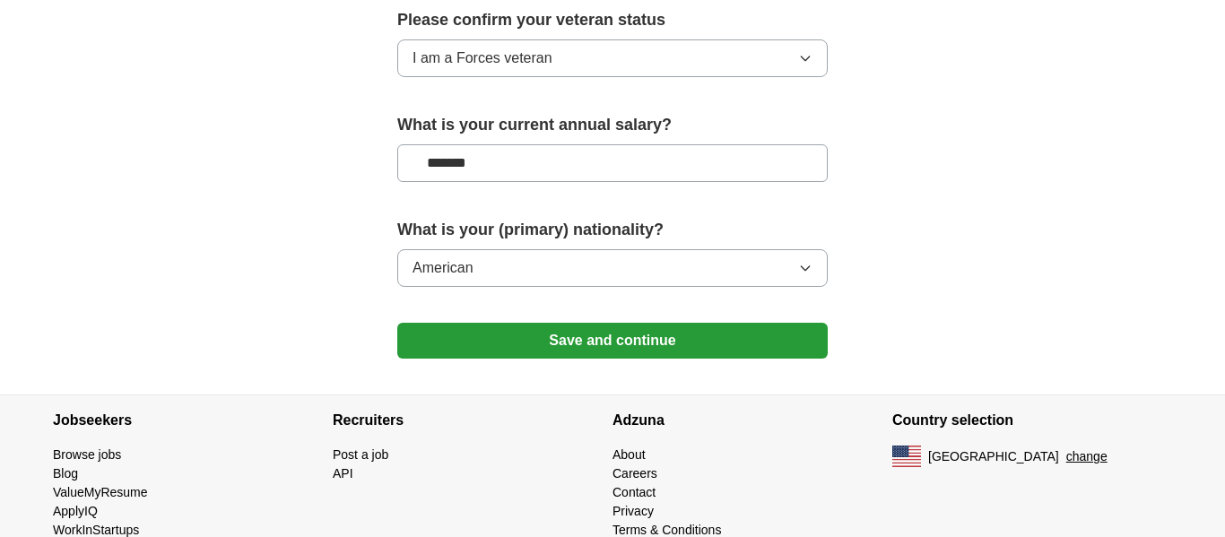
scroll to position [1309, 0]
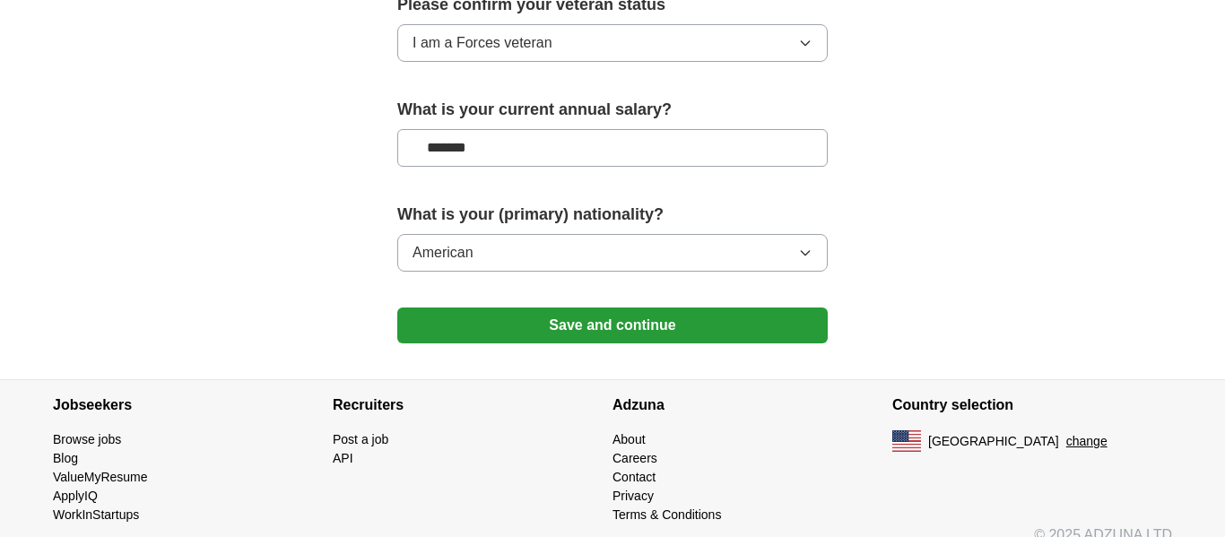
type input "*******"
click at [732, 318] on button "Save and continue" at bounding box center [612, 326] width 431 height 36
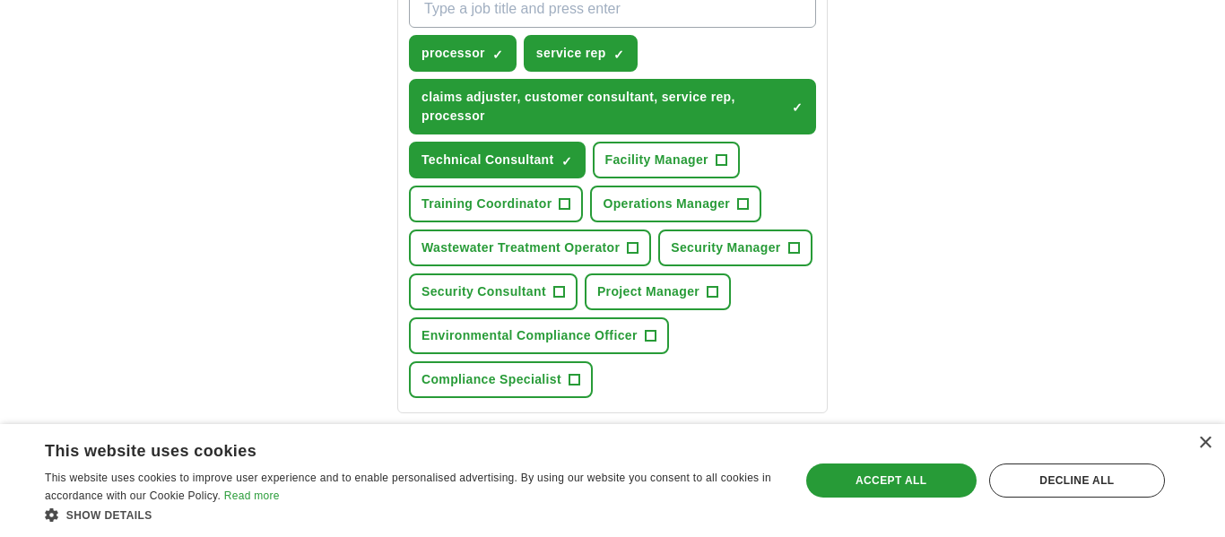
scroll to position [688, 0]
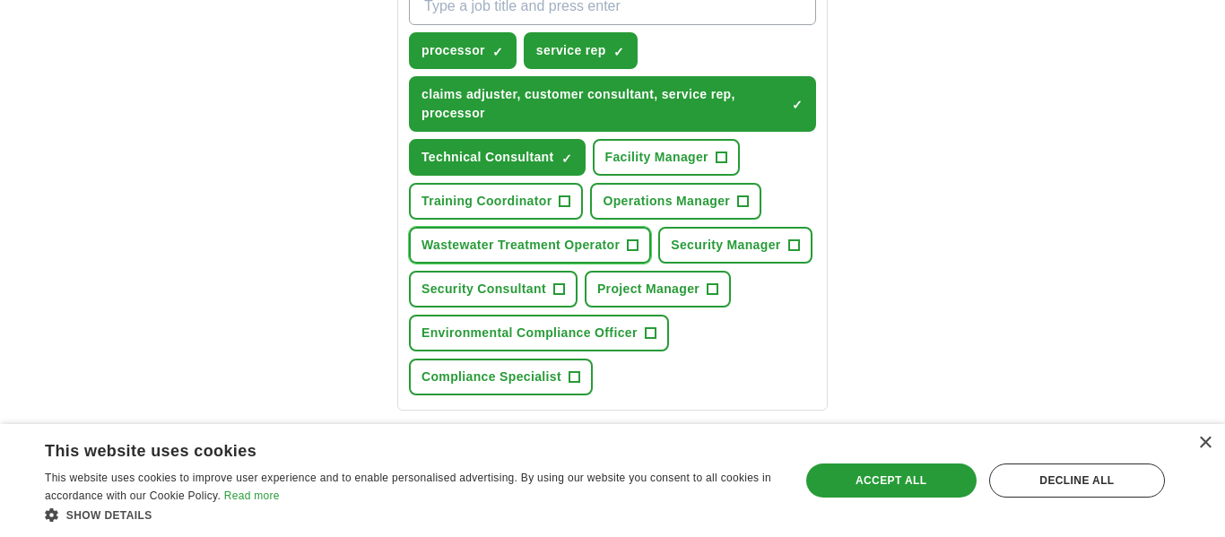
click at [637, 253] on span "+" at bounding box center [633, 246] width 11 height 14
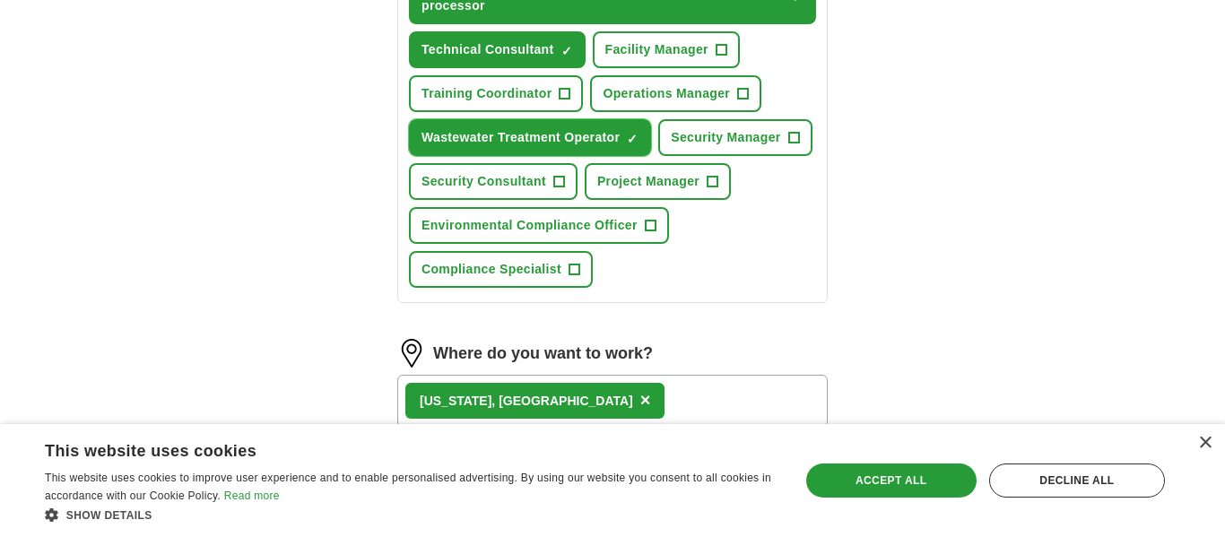
scroll to position [798, 0]
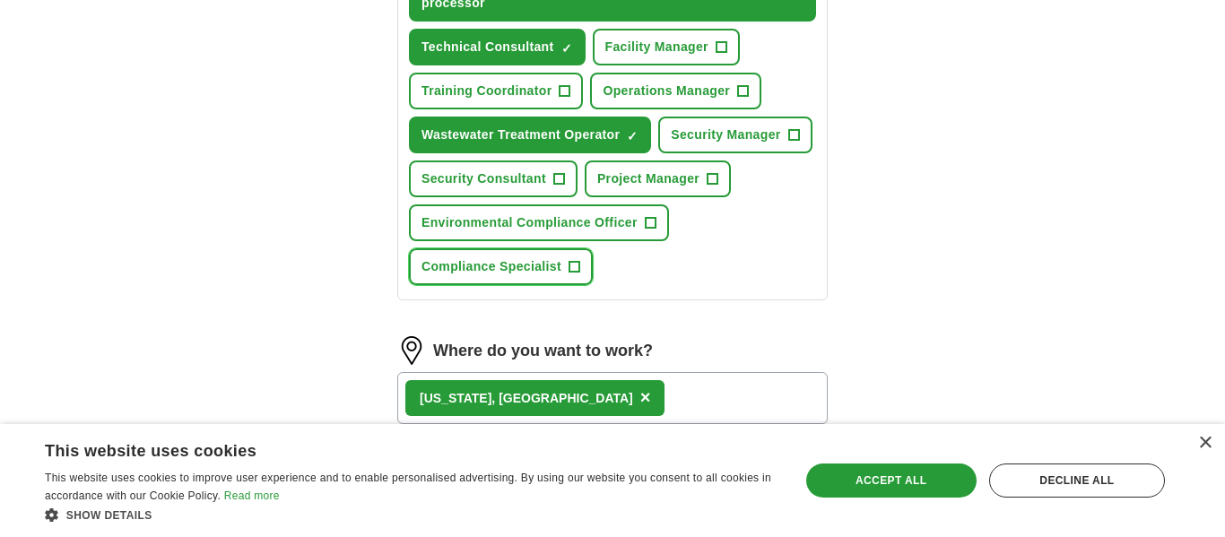
click at [586, 285] on button "Compliance Specialist +" at bounding box center [501, 267] width 184 height 37
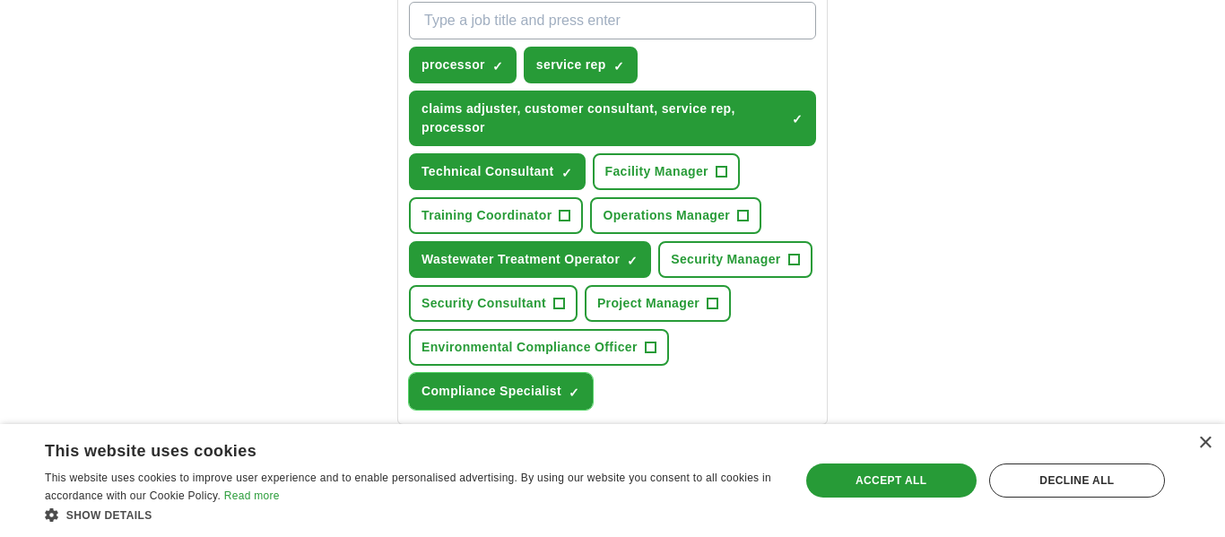
scroll to position [666, 0]
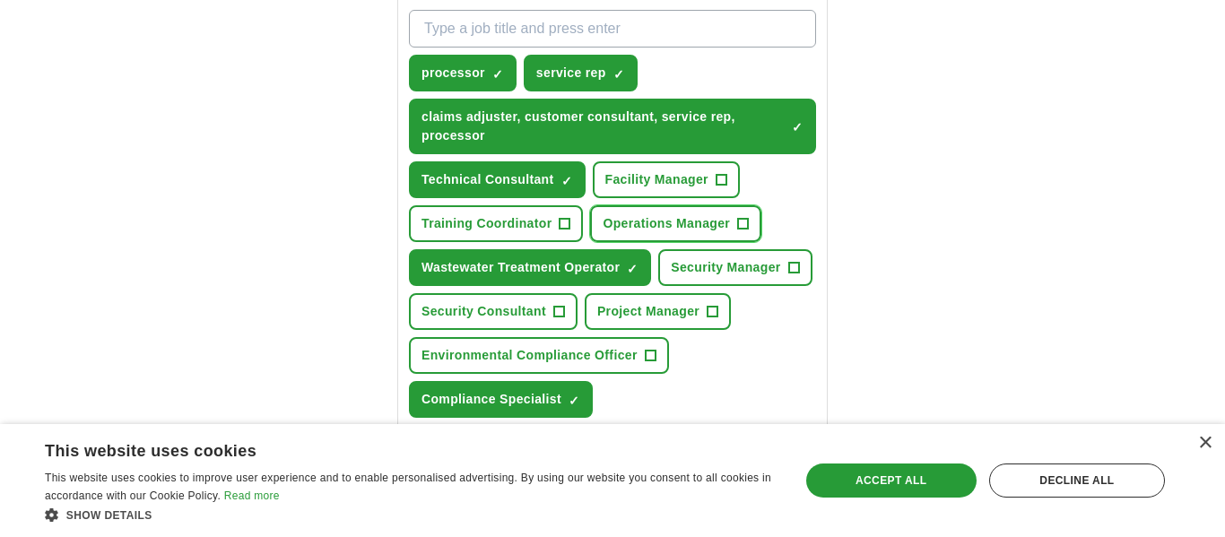
click at [747, 222] on span "+" at bounding box center [743, 224] width 11 height 14
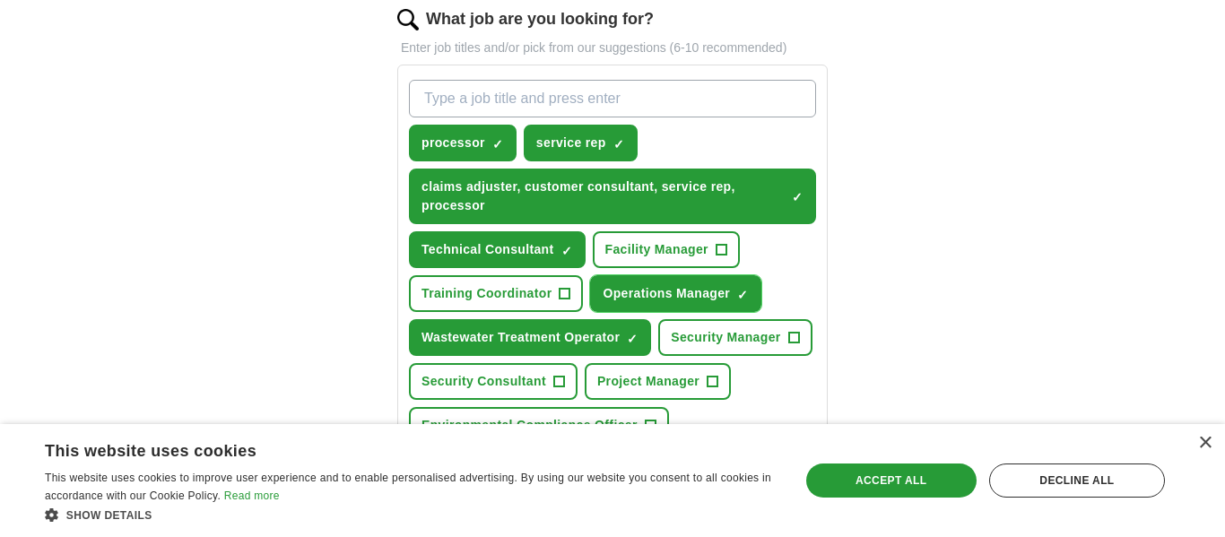
scroll to position [563, 0]
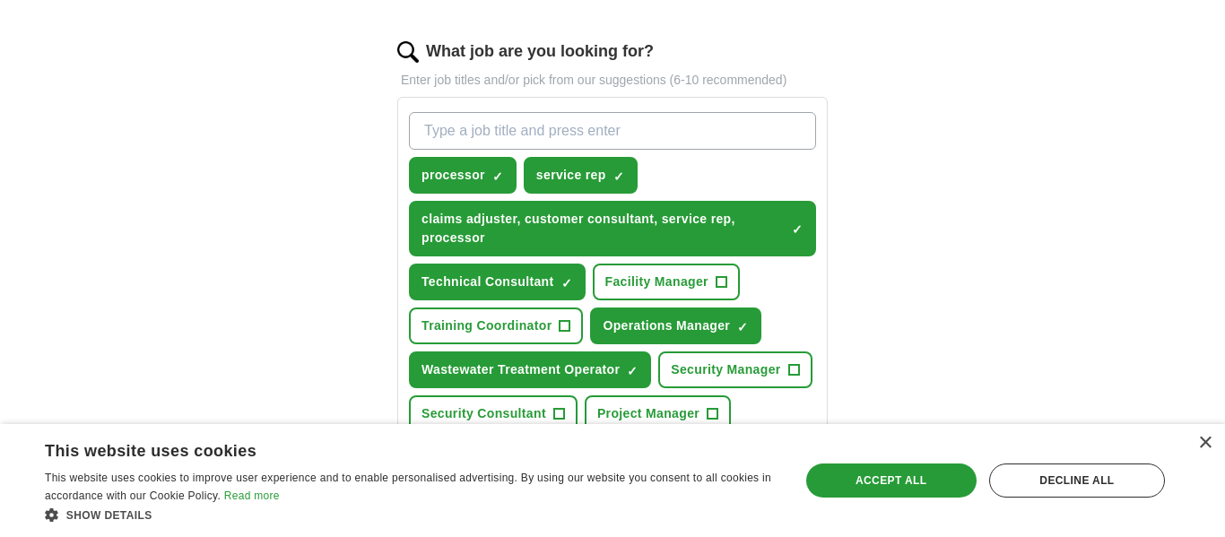
click at [665, 134] on input "What job are you looking for?" at bounding box center [612, 131] width 407 height 38
type input "data entry"
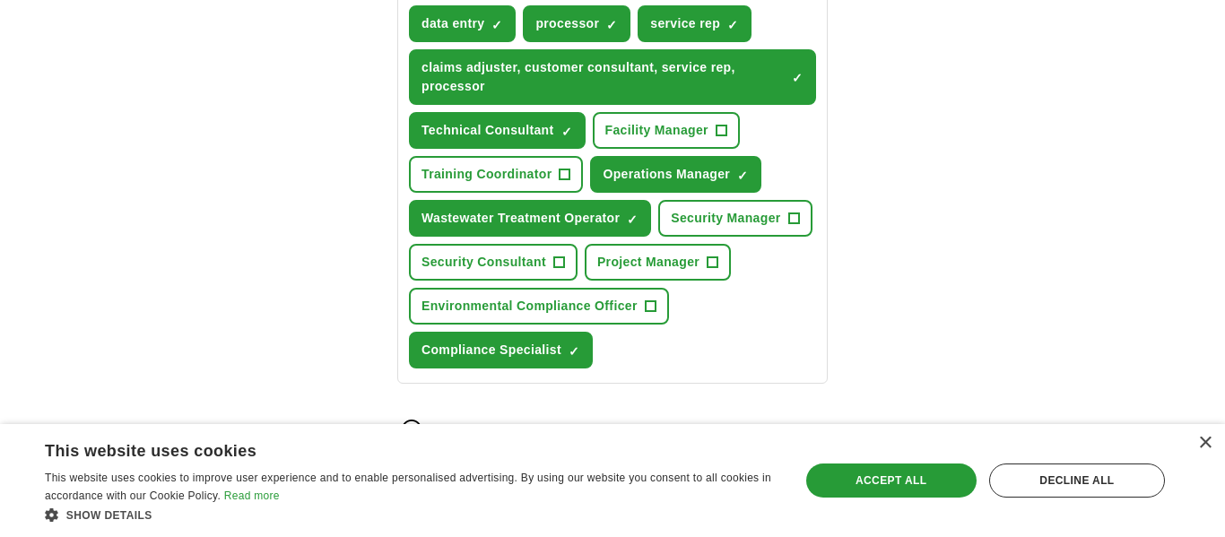
scroll to position [727, 0]
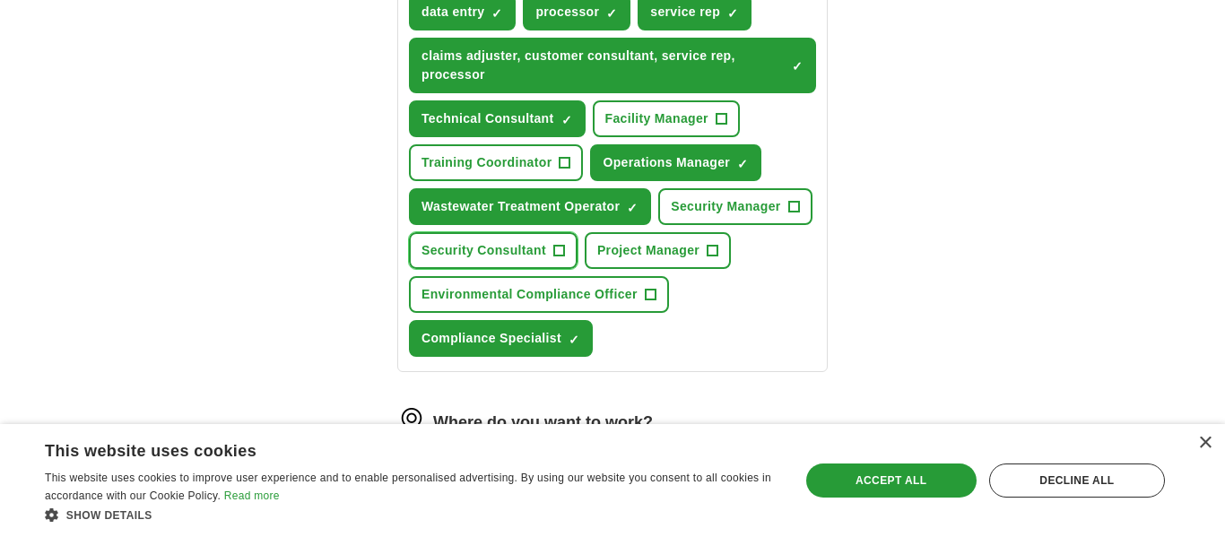
click at [578, 252] on button "Security Consultant +" at bounding box center [493, 250] width 169 height 37
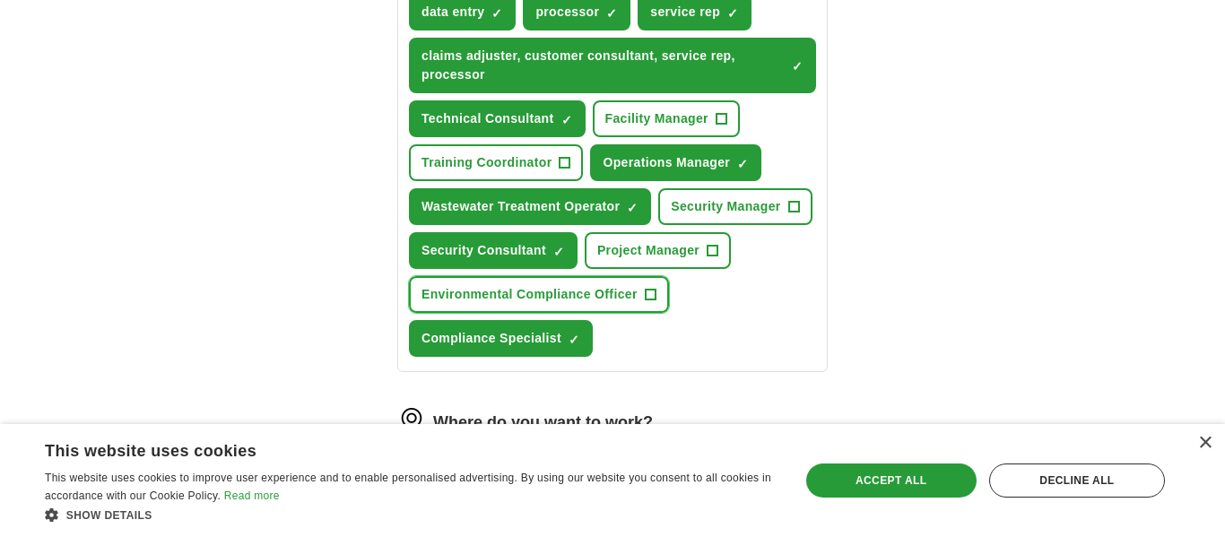
click at [643, 313] on button "Environmental Compliance Officer +" at bounding box center [539, 294] width 260 height 37
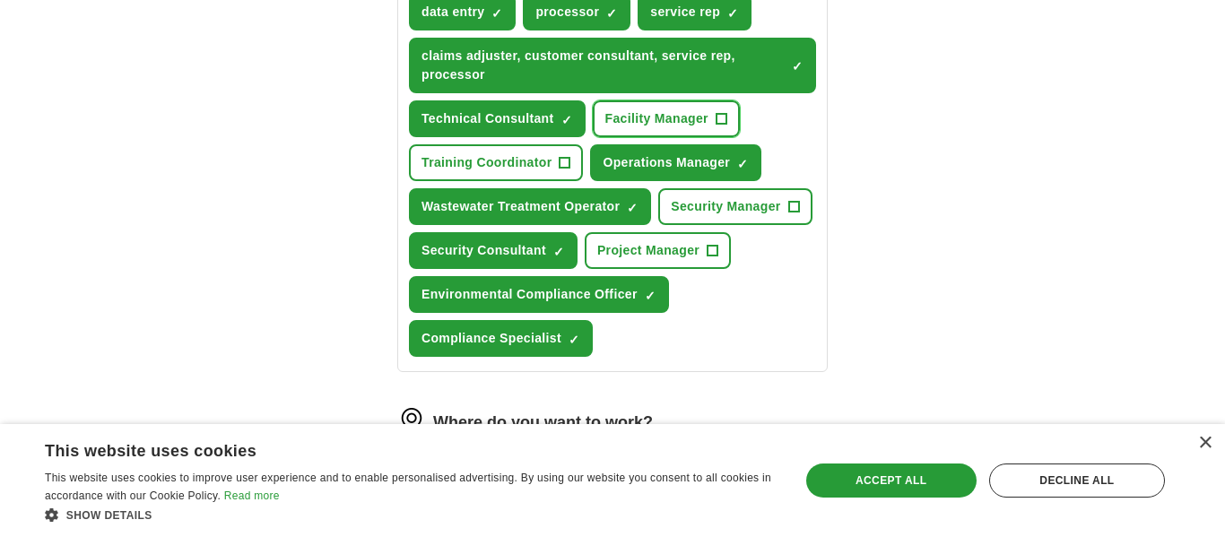
click at [727, 112] on span "+" at bounding box center [721, 119] width 11 height 14
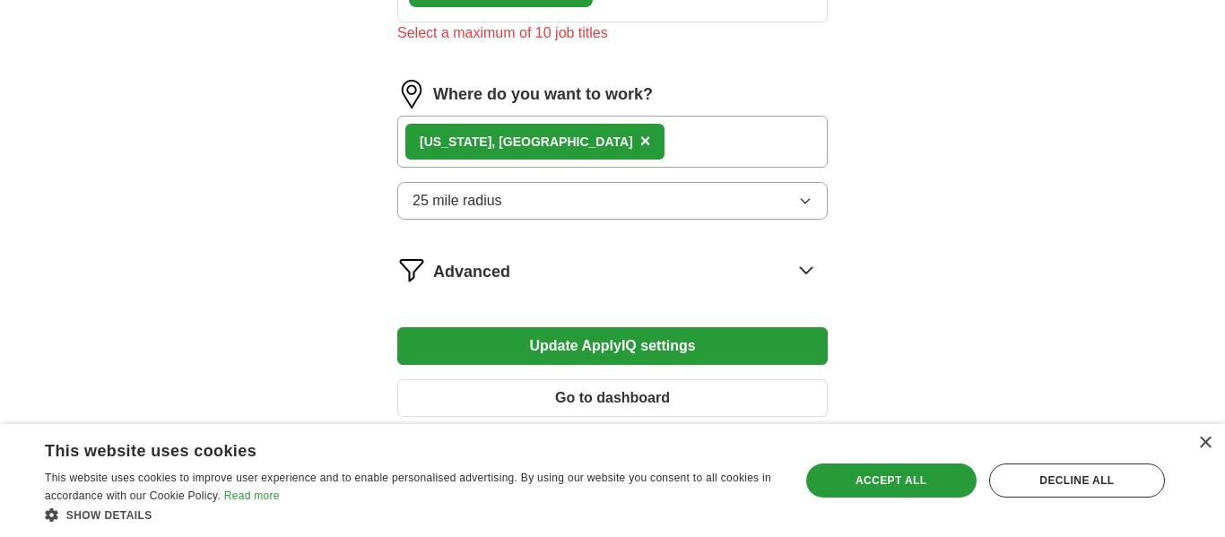
scroll to position [1215, 0]
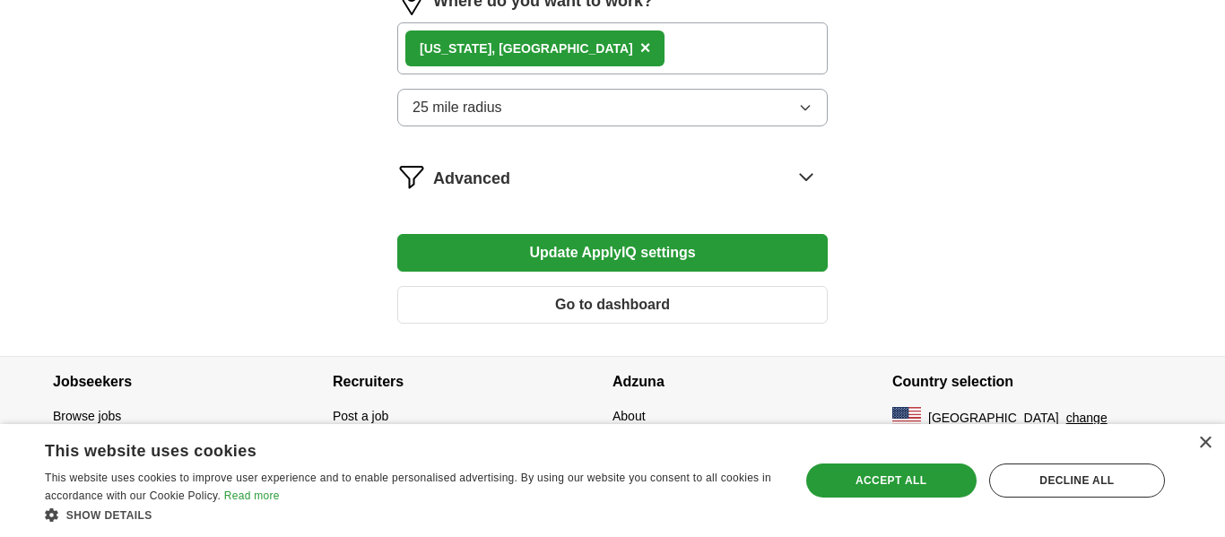
click at [756, 251] on button "Update ApplyIQ settings" at bounding box center [612, 253] width 431 height 38
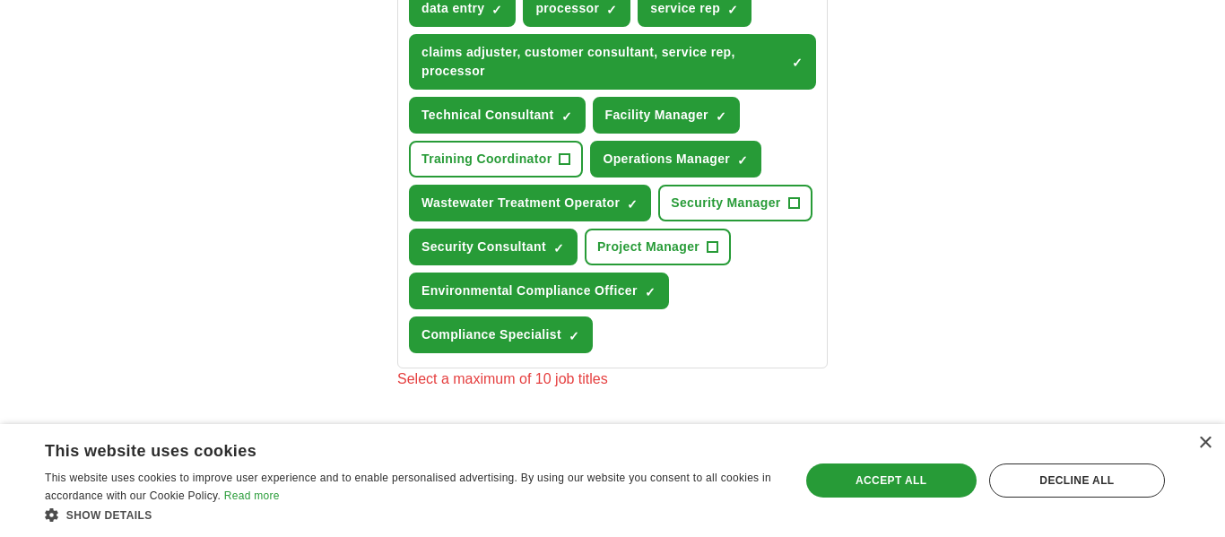
scroll to position [731, 0]
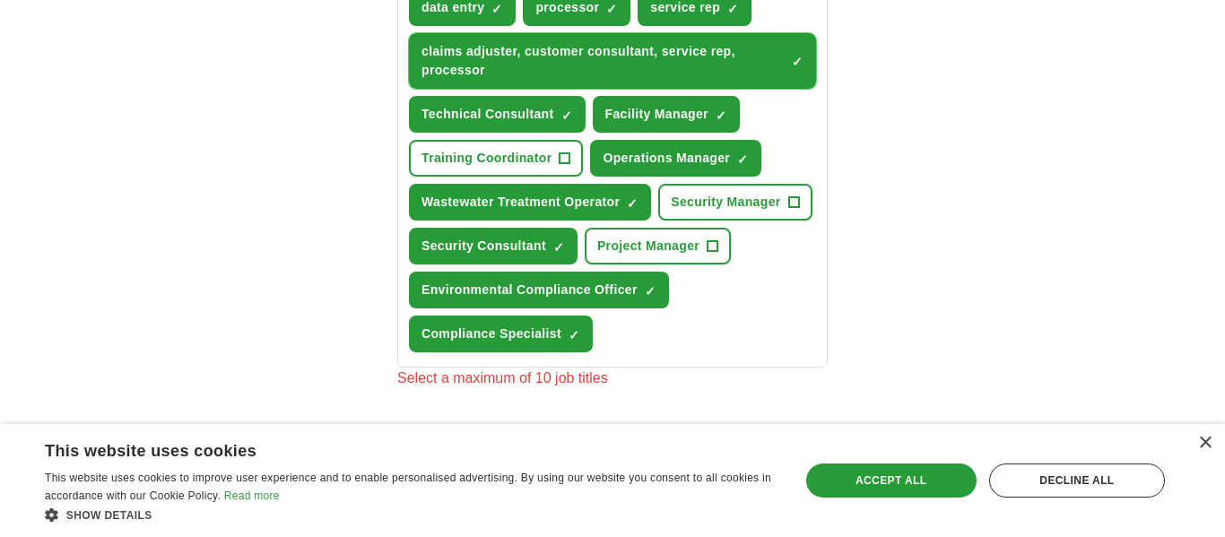
click at [789, 65] on button "claims adjuster, customer consultant, service rep, processor ✓ ×" at bounding box center [612, 61] width 407 height 56
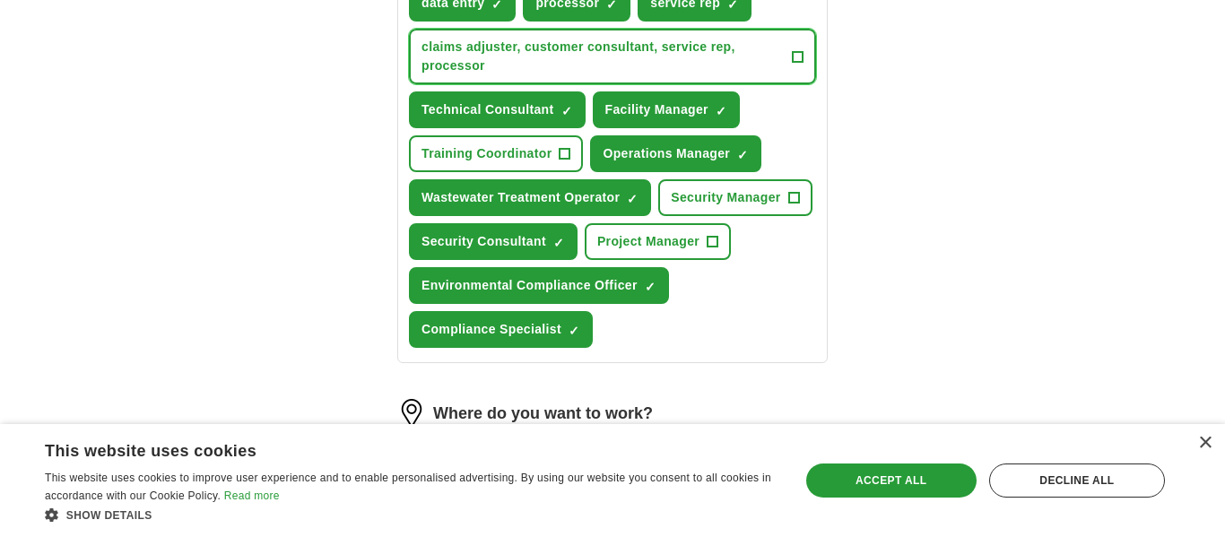
scroll to position [730, 0]
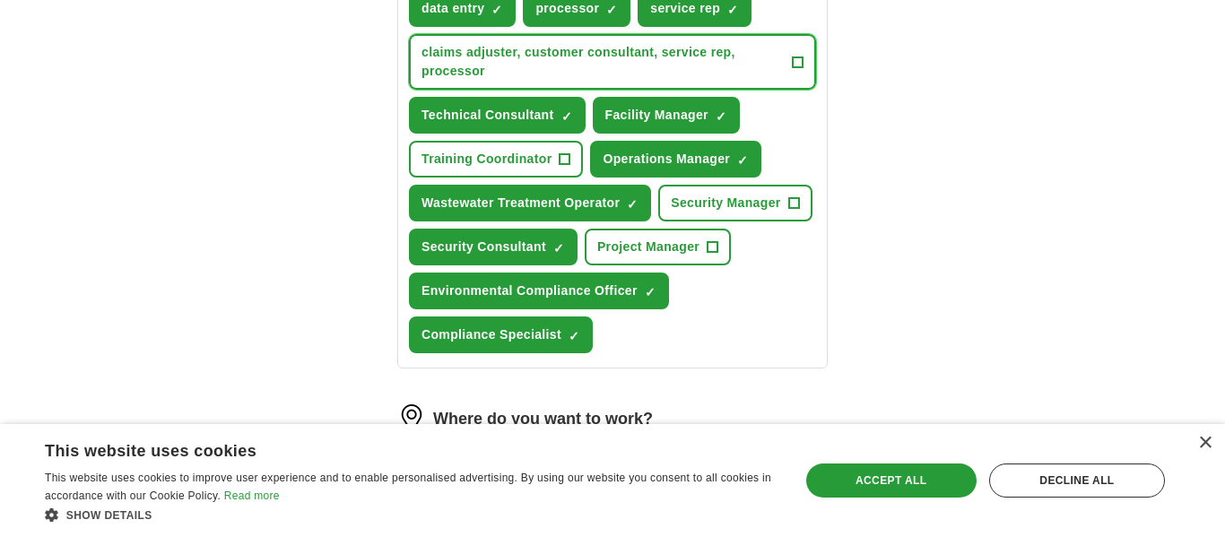
click at [763, 66] on span "claims adjuster, customer consultant, service rep, processor" at bounding box center [603, 62] width 363 height 38
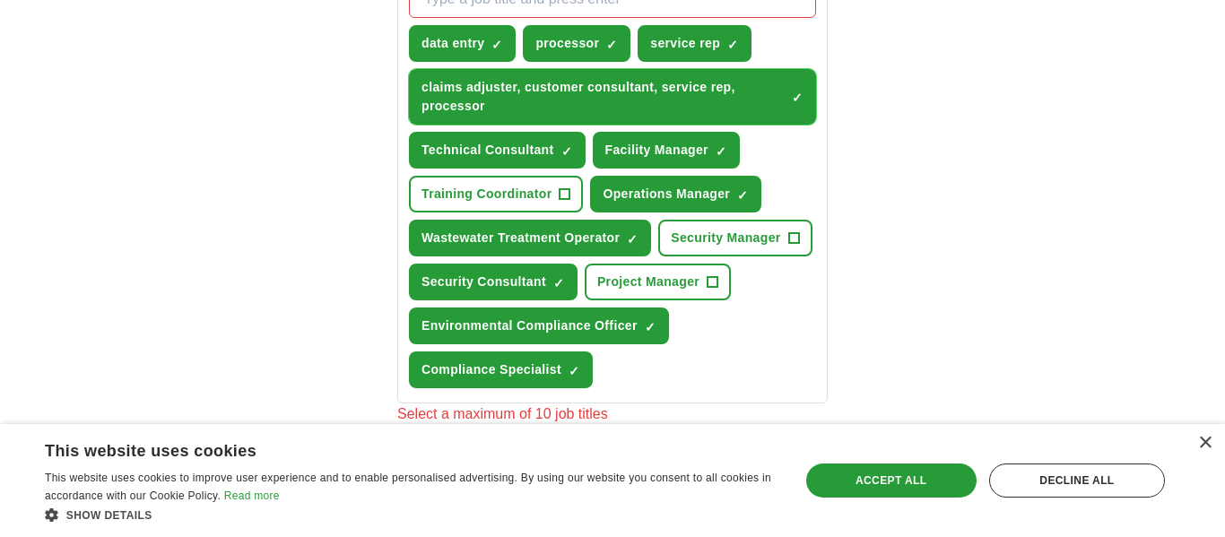
scroll to position [693, 0]
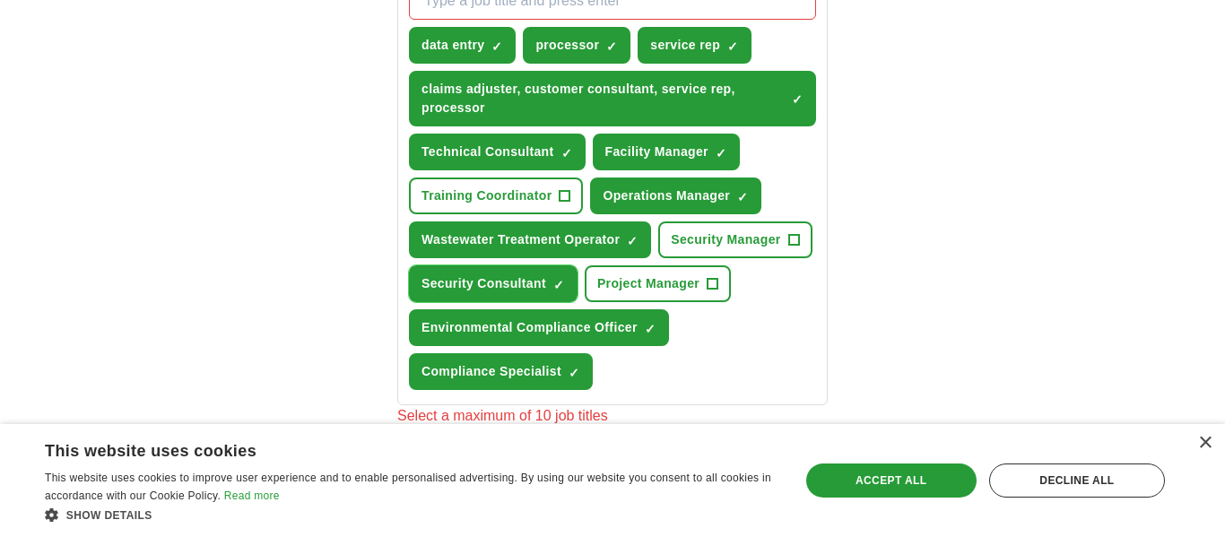
click at [0, 0] on span "×" at bounding box center [0, 0] width 0 height 0
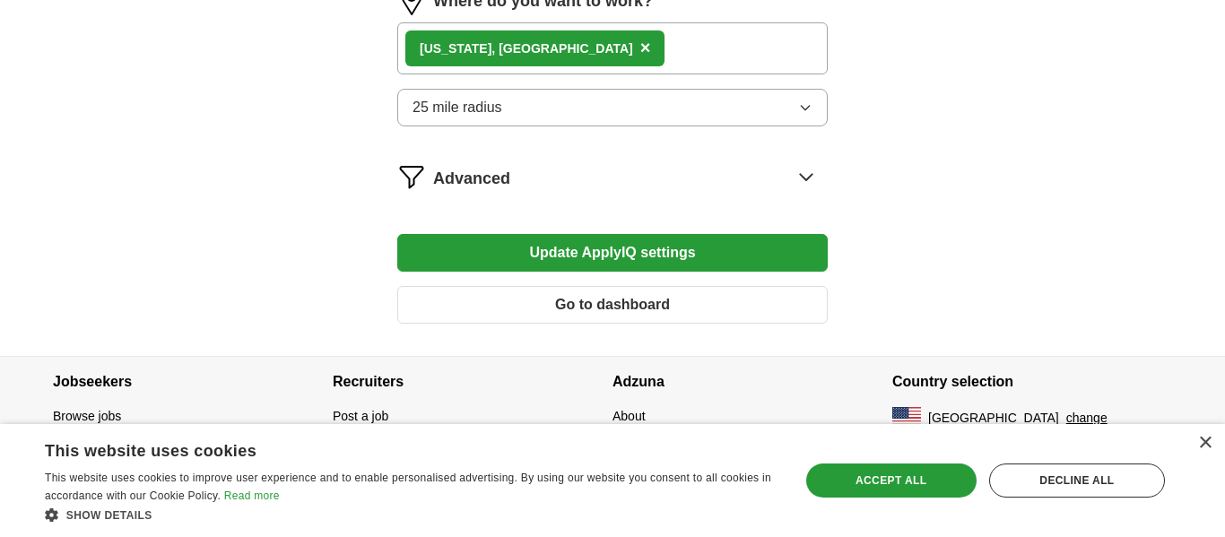
scroll to position [1183, 0]
click at [747, 267] on button "Update ApplyIQ settings" at bounding box center [612, 253] width 431 height 38
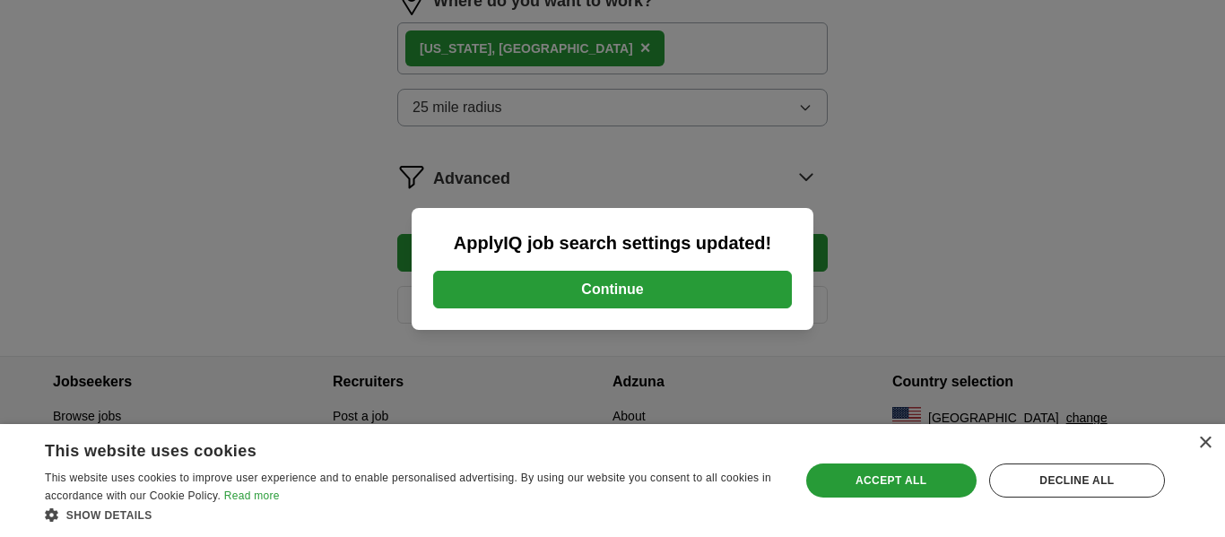
click at [735, 293] on button "Continue" at bounding box center [612, 290] width 359 height 38
